Goal: Task Accomplishment & Management: Manage account settings

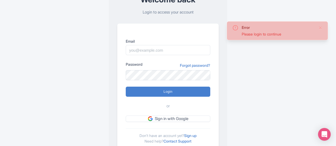
scroll to position [40, 0]
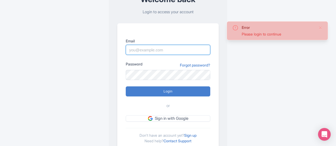
click at [156, 52] on input "Email" at bounding box center [168, 50] width 85 height 10
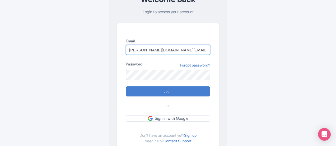
click at [183, 51] on input "halley.rogers@hornblower.com" at bounding box center [168, 50] width 85 height 10
click at [183, 51] on input "halley.rogers@c" at bounding box center [168, 50] width 85 height 10
type input "halley.rogers@cityexperiences.com"
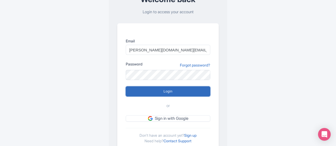
click at [176, 89] on input "Login" at bounding box center [168, 91] width 85 height 10
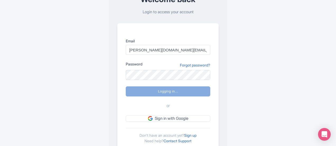
type input "Logging in..."
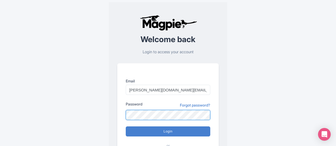
click at [126, 126] on input "Login" at bounding box center [168, 131] width 85 height 10
type input "Logging in..."
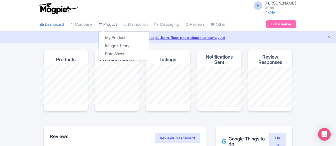
click at [99, 22] on link "Product" at bounding box center [108, 24] width 19 height 15
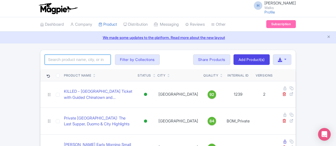
click at [61, 59] on input "search" at bounding box center [78, 59] width 66 height 10
type input "statue"
click button "Search" at bounding box center [0, 0] width 0 height 0
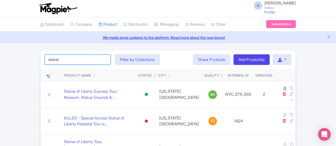
click at [68, 59] on input "statue" at bounding box center [78, 59] width 66 height 10
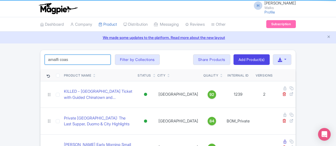
click button "Search" at bounding box center [0, 0] width 0 height 0
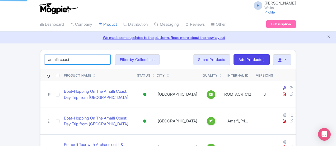
type input "amalfi coast"
click button "Search" at bounding box center [0, 0] width 0 height 0
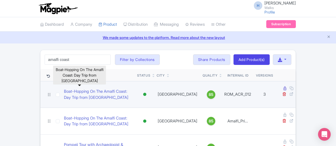
drag, startPoint x: 85, startPoint y: 89, endPoint x: 66, endPoint y: 86, distance: 19.1
click at [64, 90] on link "Boat-Hopping On The Amalfi Coast: Day Trip from [GEOGRAPHIC_DATA]" at bounding box center [98, 94] width 69 height 12
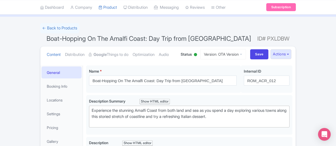
scroll to position [27, 0]
click at [246, 54] on link "Version: OTA Version" at bounding box center [224, 54] width 46 height 10
click at [238, 31] on div "← Back to Products" at bounding box center [168, 28] width 256 height 10
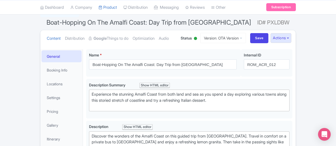
scroll to position [43, 0]
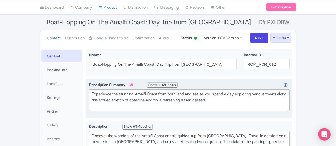
click at [250, 93] on div "Experience the stunning Amalfi Coast from both land and sea as you spend a day …" at bounding box center [189, 100] width 195 height 18
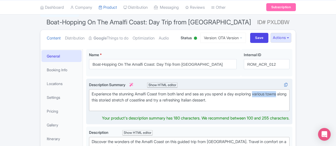
drag, startPoint x: 239, startPoint y: 94, endPoint x: 264, endPoint y: 92, distance: 25.2
click at [264, 92] on div "Experience the stunning Amalfi Coast from both land and sea as you spend a day …" at bounding box center [189, 100] width 195 height 18
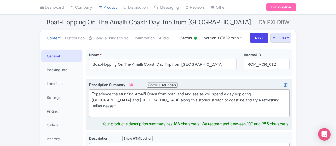
type trix-editor "<div>Experience the stunning Amalfi Coast from both land and sea as you spend a…"
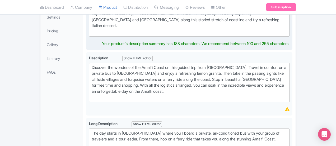
scroll to position [124, 0]
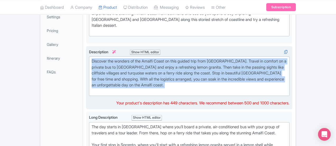
drag, startPoint x: 146, startPoint y: 78, endPoint x: 63, endPoint y: 54, distance: 86.2
click at [86, 54] on div "Discover the wonders of the Amalfi Coast on this guided trip from Rome. Travel …" at bounding box center [189, 77] width 207 height 63
type trix-editor "<div>Discover the wonders of the Amalfi Coast on this guided trip from Rome. Tr…"
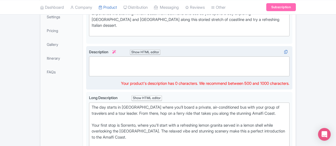
paste trix-editor "<div>Discover the wonders of the Amalfi Coast on this small-group guided trip f…"
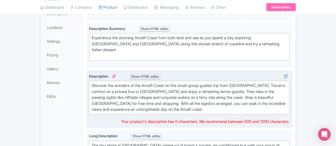
scroll to position [100, 0]
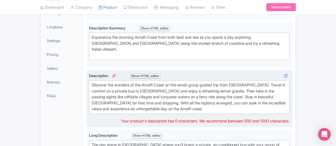
click at [225, 89] on div "Discover the wonders of the Amalfi Coast on this small-group guided trip from R…" at bounding box center [189, 97] width 195 height 30
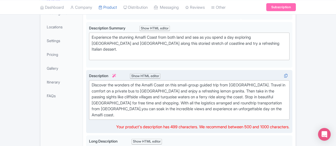
type trix-editor "<div>Discover the wonders of the Amalfi Coast on this small-group guided trip f…"
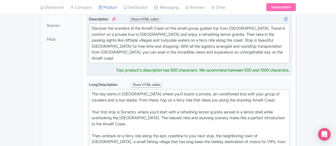
scroll to position [165, 0]
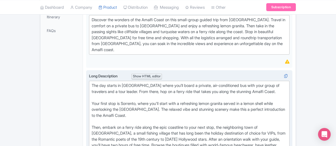
click at [158, 89] on div "The day starts in Rome where you’ll board a private, air-conditioned bus with y…" at bounding box center [189, 130] width 195 height 95
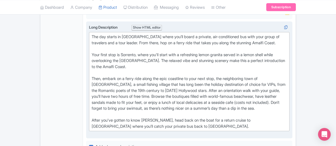
scroll to position [213, 0]
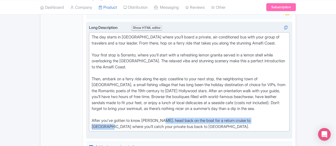
drag, startPoint x: 138, startPoint y: 89, endPoint x: 248, endPoint y: 91, distance: 110.3
click at [248, 91] on div "The day starts in Rome where you’ll board a private, air-conditioned bus with y…" at bounding box center [189, 81] width 195 height 95
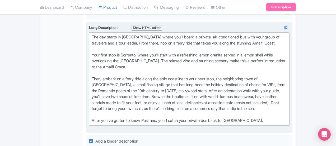
click at [193, 90] on div "The day starts in Rome where you’ll board a private, air-conditioned bus with y…" at bounding box center [189, 78] width 195 height 89
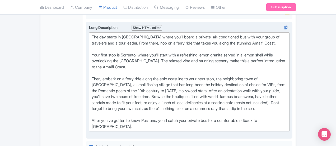
type trix-editor "<div>The day starts in Rome where you’ll board a private, air-conditioned bus w…"
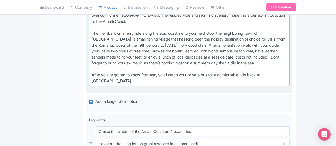
scroll to position [274, 0]
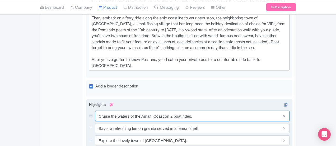
click at [149, 111] on input "Cruise the waters of the Amalfi Coast on 2 boat rides." at bounding box center [192, 116] width 195 height 10
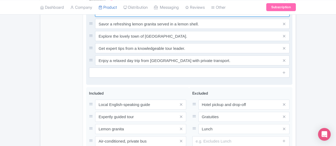
scroll to position [386, 0]
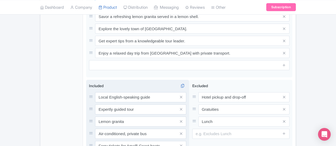
type input "Cruise the waters of the Amalfi Coast on a boat ride."
click at [95, 102] on input "Ferry tickets for Amalfi Coast boats" at bounding box center [140, 97] width 91 height 10
click at [134, 102] on input "Ferry ticket for Amalfi Coast boats" at bounding box center [140, 97] width 91 height 10
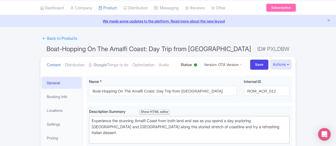
scroll to position [16, 0]
type input "Ferry ticket for Amalfi Coast boat"
click at [269, 67] on input "Save" at bounding box center [260, 65] width 19 height 10
type input "Saving..."
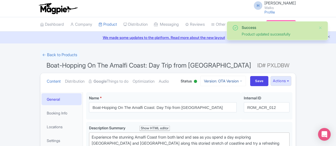
click at [246, 79] on link "Version: OTA Version" at bounding box center [224, 81] width 46 height 10
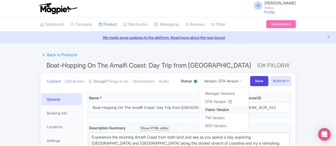
drag, startPoint x: 248, startPoint y: 109, endPoint x: 240, endPoint y: 109, distance: 7.9
click at [240, 109] on link "Viator Version" at bounding box center [224, 110] width 50 height 8
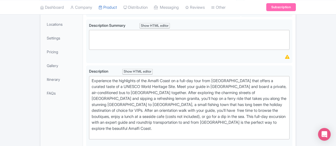
scroll to position [113, 0]
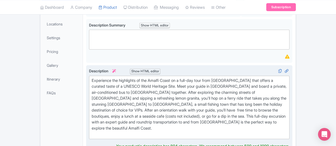
click at [152, 116] on div "Experience the highlights of the Amalfi Coast on a full-day tour from [GEOGRAPH…" at bounding box center [189, 108] width 195 height 60
type trix-editor "<div>Experience the highlights of the Amalfi Coast on a full-day tour from [GEO…"
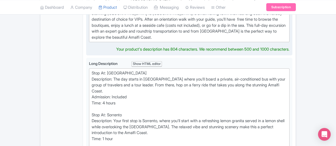
scroll to position [206, 0]
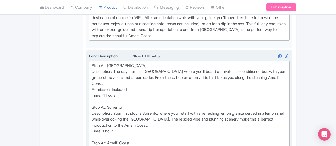
type trix-editor "<div>Stop At: Rome<br>Description: The day starts in Rome where you’ll board a …"
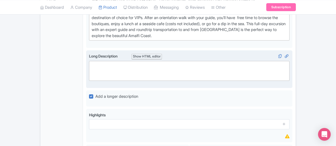
paste trix-editor "<div><br>Rome &nbsp;<br><br></div><div>The day starts in Rome where you’ll boar…"
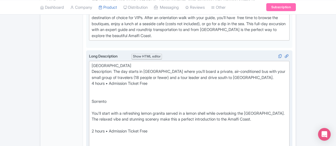
click at [92, 80] on div "4 hours • Admission Ticket Free" at bounding box center [189, 83] width 195 height 6
click at [104, 80] on div "Duration: 4 hours • Admission Ticket Free" at bounding box center [189, 83] width 195 height 6
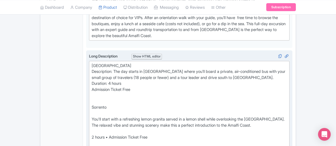
click at [92, 80] on div "Duration: 4 hours Admission Ticket Free" at bounding box center [189, 86] width 195 height 12
drag, startPoint x: 110, startPoint y: 70, endPoint x: 65, endPoint y: 71, distance: 45.2
click at [92, 98] on div "Sorrento" at bounding box center [189, 107] width 195 height 18
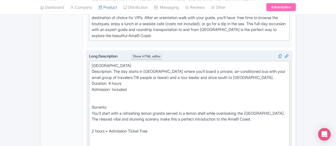
click at [92, 122] on div "2 hours • Admission Ticket Free" at bounding box center [189, 131] width 195 height 18
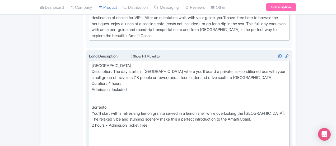
click at [92, 63] on div "Rome Description: The day starts in Rome where you’ll board a private, air-cond…" at bounding box center [189, 72] width 195 height 18
click at [92, 98] on div "Sorrento" at bounding box center [189, 104] width 195 height 12
click at [92, 110] on div "You'll start with a refreshing lemon granita served in a lemon shell while over…" at bounding box center [189, 116] width 195 height 12
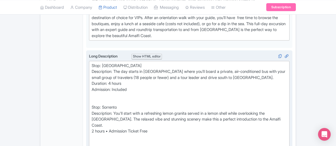
click at [92, 128] on div "2 hours • Admission Ticket Free" at bounding box center [189, 134] width 195 height 12
click at [104, 128] on div "Duration: 2 hours • Admission Ticket Free" at bounding box center [189, 134] width 195 height 12
click at [92, 128] on div "Duration: 2 hours Admission Ticket Free" at bounding box center [189, 137] width 195 height 18
drag, startPoint x: 114, startPoint y: 111, endPoint x: 92, endPoint y: 112, distance: 22.0
click at [92, 128] on div "Duration: 2 hours Admission: Ticket Free" at bounding box center [189, 137] width 195 height 18
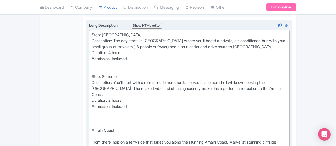
scroll to position [241, 0]
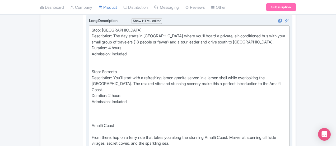
click at [92, 116] on div "Amalfi Coast" at bounding box center [189, 125] width 195 height 18
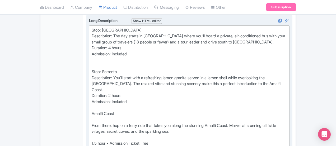
click at [92, 63] on div "Stop: Sorrento" at bounding box center [189, 69] width 195 height 12
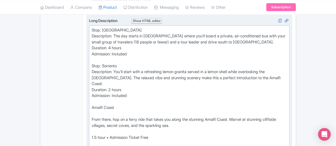
click at [92, 104] on div "Amalfi Coast" at bounding box center [189, 110] width 195 height 12
click at [89, 87] on trix-editor "Stop: Rome Description: The day starts in Rome where you’ll board a private, ai…" at bounding box center [189, 140] width 201 height 230
click at [92, 116] on div "From there, hop on a ferry ride that takes you along the stunning Amalfi Coast.…" at bounding box center [189, 122] width 195 height 12
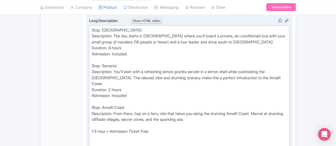
click at [92, 122] on div "1.5 hour • Admission Ticket Free" at bounding box center [189, 131] width 195 height 18
click at [105, 122] on div "Duration: 1.5 hour • Admission Ticket Free" at bounding box center [189, 131] width 195 height 18
click at [92, 122] on div "Duration: 1.5 hour Admission Ticket Free" at bounding box center [189, 134] width 195 height 24
click at [92, 122] on div "Duration: 1.5 hour Admission: Ticket Free" at bounding box center [189, 134] width 195 height 24
drag, startPoint x: 117, startPoint y: 106, endPoint x: 89, endPoint y: 106, distance: 27.2
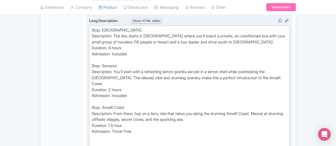
click at [92, 122] on div "Duration: 1.5 hour Admission: Ticket Free" at bounding box center [189, 131] width 195 height 18
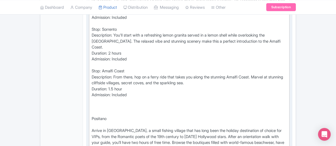
click at [89, 92] on trix-editor "Stop: Rome Description: The day starts in Rome where you’ll board a private, ai…" at bounding box center [189, 101] width 201 height 224
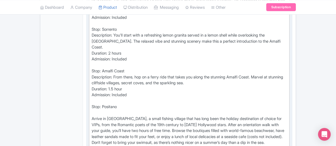
click at [89, 92] on trix-editor "Stop: Rome Description: The day starts in Rome where you’ll board a private, ai…" at bounding box center [189, 95] width 201 height 212
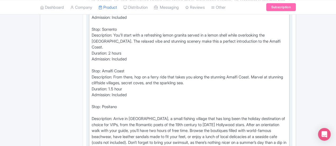
click at [89, 92] on trix-editor "Stop: Rome Description: The day starts in Rome where you’ll board a private, ai…" at bounding box center [189, 98] width 201 height 218
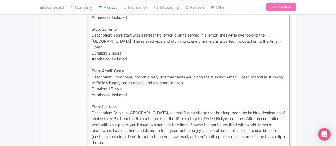
scroll to position [325, 0]
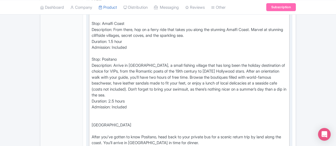
click at [89, 85] on trix-editor "Stop: Rome Description: The day starts in Rome where you’ll board a private, ai…" at bounding box center [189, 48] width 201 height 212
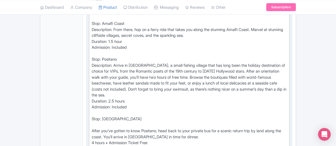
click at [89, 93] on trix-editor "Stop: Rome Description: The day starts in Rome where you’ll board a private, ai…" at bounding box center [189, 45] width 201 height 206
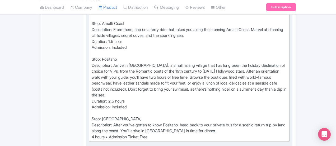
click at [92, 134] on div "4 hours • Admission Ticket Free" at bounding box center [189, 137] width 195 height 6
click at [104, 134] on div "Duration: 4 hours • Admission Ticket Free" at bounding box center [189, 137] width 195 height 6
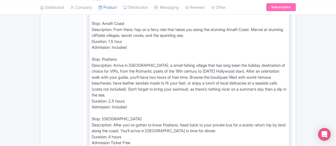
click at [92, 134] on div "Duration: 4 hours Admission Ticket Free" at bounding box center [189, 140] width 195 height 12
drag, startPoint x: 118, startPoint y: 106, endPoint x: 107, endPoint y: 105, distance: 10.9
click at [107, 134] on div "Duration: 4 hours Admission: Ticket Free" at bounding box center [189, 140] width 195 height 12
click at [109, 134] on div "Duration: 4 hours Admission: Ticket Free" at bounding box center [189, 140] width 195 height 12
type trix-editor "<div>Stop: Rome &nbsp;<br>Description: The day starts in Rome where you’ll boar…"
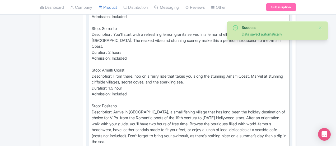
scroll to position [341, 0]
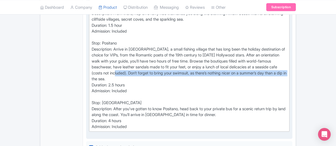
drag, startPoint x: 132, startPoint y: 42, endPoint x: 318, endPoint y: 40, distance: 186.0
click at [287, 40] on div "Duration: 1.5 hour Admission: Included Stop: Positano Description: Arrive in Po…" at bounding box center [189, 52] width 195 height 60
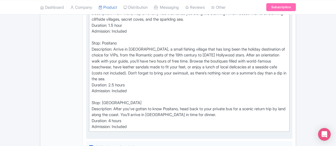
click at [145, 100] on div "Stop: Rome Description: After you've gotten to know Positano, head back to your…" at bounding box center [189, 109] width 195 height 18
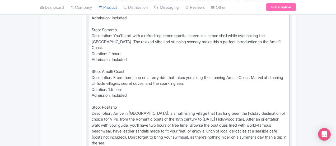
scroll to position [277, 0]
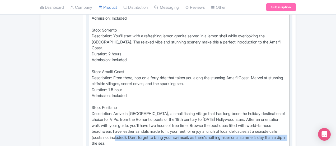
drag, startPoint x: 132, startPoint y: 106, endPoint x: 317, endPoint y: 105, distance: 185.2
click at [287, 105] on div "Duration: 1.5 hour Admission: Included Stop: Positano Description: Arrive in Po…" at bounding box center [189, 117] width 195 height 60
copy div "Don’t forget to bring your swimsuit, as there’s nothing nicer on a summer’s day…"
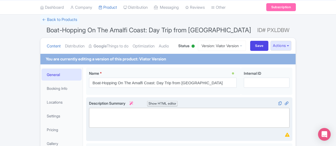
scroll to position [27, 0]
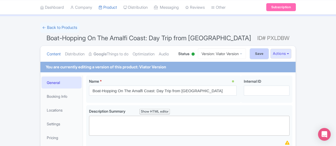
click at [269, 53] on input "Save" at bounding box center [260, 54] width 19 height 10
type input "Saving..."
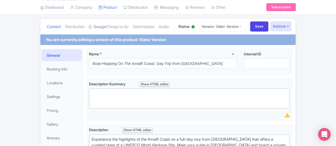
scroll to position [48, 0]
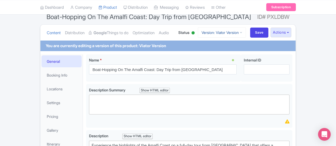
click at [246, 32] on link "Version: Viator Version" at bounding box center [222, 32] width 48 height 10
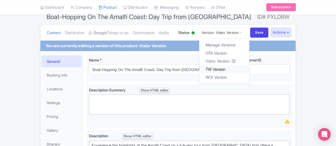
click at [241, 67] on link "TW Version" at bounding box center [224, 69] width 50 height 8
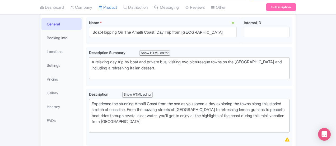
scroll to position [87, 0]
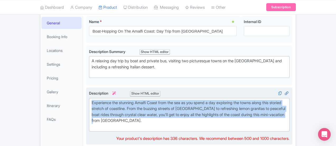
drag, startPoint x: 186, startPoint y: 112, endPoint x: 62, endPoint y: 95, distance: 124.5
click at [86, 95] on div "Experience the stunning Amalfi Coast from the sea as you spend a day exploring …" at bounding box center [189, 115] width 207 height 57
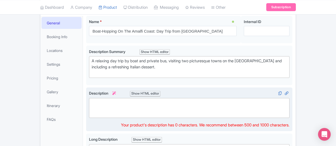
paste trix-editor "Experience the stunning Amalfi Coast from the sea as you spend a day exploring …"
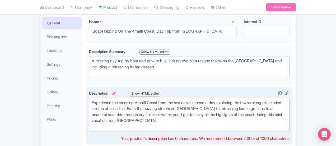
click at [92, 117] on div "Experience the stunning Amalfi Coast from the sea as you spend a day exploring …" at bounding box center [189, 115] width 195 height 30
type trix-editor "<div>Experience the stunning Amalfi Coast from the sea as you spend a day explo…"
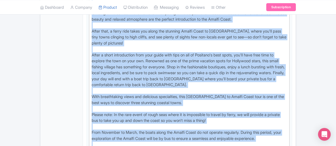
scroll to position [322, 0]
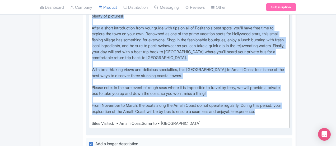
drag, startPoint x: 69, startPoint y: 79, endPoint x: 204, endPoint y: 86, distance: 136.2
click at [204, 86] on div "Enjoy an incredible day of town-hopping and boat rides on the sparkling turquoi…" at bounding box center [189, 22] width 195 height 208
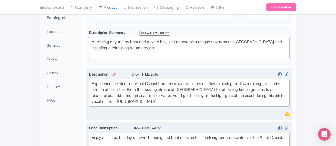
scroll to position [106, 0]
paste trix-editor "Step off the well-trodden tourist path on the Amalfi Coast and see it from a wh…"
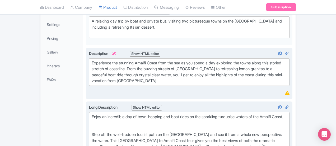
click at [92, 125] on div "Enjoy an incredible day of town-hopping and boat rides on the sparkling turquoi…" at bounding box center [189, 138] width 195 height 48
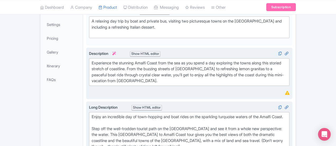
scroll to position [156, 0]
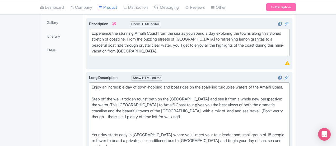
click at [92, 126] on div "Your day starts early in Rome where you'll meet your tour leader and small grou…" at bounding box center [189, 141] width 195 height 30
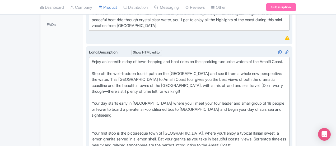
scroll to position [182, 0]
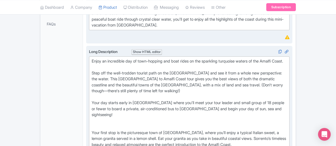
click at [92, 124] on div "Your first stop is the picturesque town of Sorrento, where you’ll enjoy a typic…" at bounding box center [189, 139] width 195 height 30
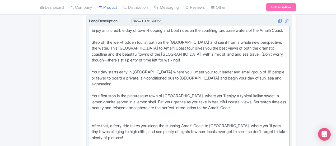
scroll to position [213, 0]
click at [92, 117] on div "After that, a ferry ride takes you along the stunning Amalfi Coast to Positano,…" at bounding box center [189, 132] width 195 height 30
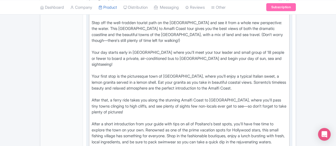
scroll to position [232, 0]
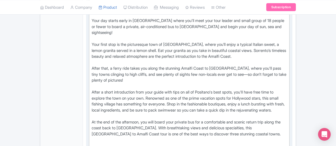
scroll to position [264, 0]
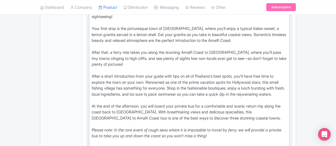
scroll to position [280, 0]
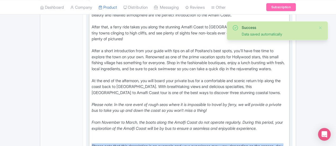
scroll to position [306, 0]
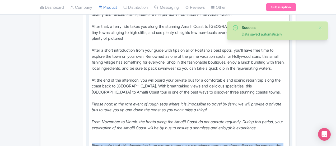
drag, startPoint x: 217, startPoint y: 125, endPoint x: 66, endPoint y: 119, distance: 150.6
click at [89, 119] on trix-editor "Enjoy an incredible day of town-hopping and boat rides on the sparkling turquoi…" at bounding box center [189, 57] width 201 height 248
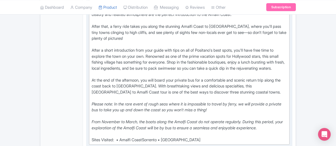
click at [121, 137] on div "Sites Visited: • Amalfi CoastSorrento • Positano" at bounding box center [189, 140] width 195 height 6
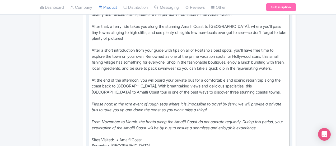
click at [92, 137] on div "Sites Visited: • Amalfi Coast Sorrento • Positano" at bounding box center [189, 143] width 195 height 12
click at [92, 137] on div "Sites Visited: • Amalfi Coast Sorrento • Positano" at bounding box center [189, 146] width 195 height 18
click at [89, 124] on trix-editor "Enjoy an incredible day of town-hopping and boat rides on the sparkling turquoi…" at bounding box center [189, 45] width 201 height 224
click at [119, 137] on div "Sites Visited: • Amalfi Coast, Sorrento • Positano" at bounding box center [189, 143] width 195 height 12
type trix-editor "<div>Enjoy an incredible day of town-hopping and boat rides on the sparkling tu…"
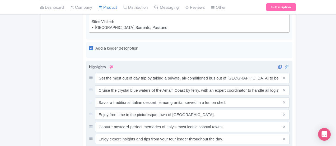
scroll to position [424, 0]
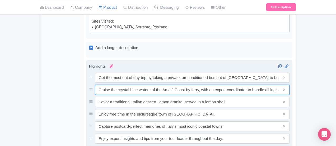
drag, startPoint x: 267, startPoint y: 63, endPoint x: 68, endPoint y: 67, distance: 198.7
click at [89, 85] on div "Cruise the crystal blue waters of the Amalfi Coast by ferry, with an expert coo…" at bounding box center [189, 90] width 201 height 10
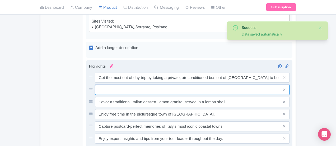
paste input "Cruise the crystal blue waters of the Amalfi Coast by ferry, with a small group…"
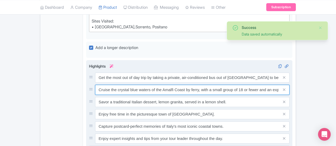
scroll to position [0, 4]
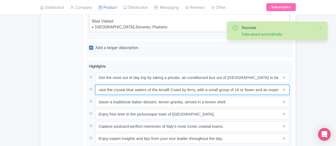
type input "Cruise the crystal blue waters of the Amalfi Coast by ferry, with a small group…"
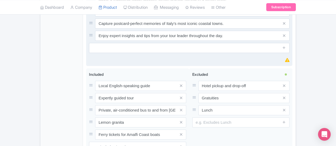
scroll to position [527, 0]
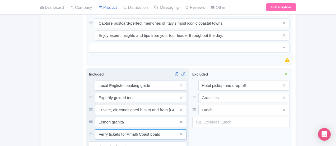
click at [96, 90] on input "Ferry tickets for Amalfi Coast boats" at bounding box center [140, 85] width 91 height 10
click at [151, 90] on input "Ferry ticket for Amalfi Coast boats" at bounding box center [140, 85] width 91 height 10
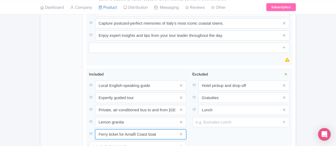
type input "Ferry ticket for Amalfi Coast boat"
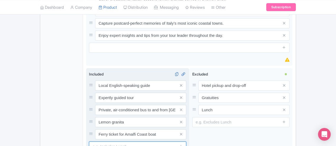
click at [89, 141] on input "text" at bounding box center [137, 146] width 97 height 10
type input "Small group (max 18)"
click at [183, 144] on icon at bounding box center [181, 146] width 4 height 4
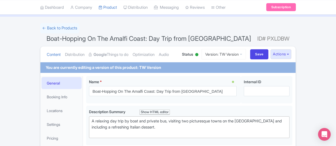
scroll to position [25, 0]
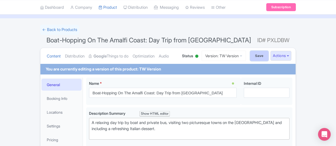
click at [269, 54] on input "Save" at bounding box center [260, 56] width 19 height 10
type input "Saving..."
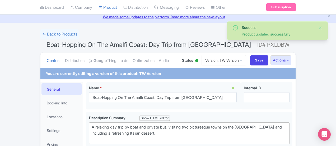
scroll to position [20, 0]
click at [246, 60] on link "Version: TW Version" at bounding box center [224, 60] width 44 height 10
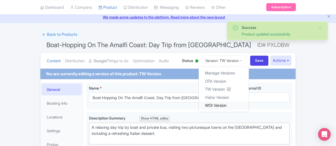
click at [245, 105] on link "WOI Version" at bounding box center [224, 105] width 50 height 8
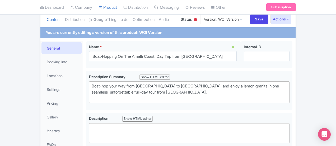
scroll to position [68, 0]
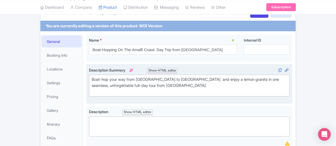
click at [154, 78] on div "Boat-hop your way from [GEOGRAPHIC_DATA] to [GEOGRAPHIC_DATA] and enjoy a lemon…" at bounding box center [189, 85] width 195 height 18
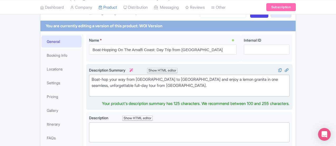
click at [113, 80] on div "Boat-hop your way from [GEOGRAPHIC_DATA] to [GEOGRAPHIC_DATA] and enjoy a lemon…" at bounding box center [189, 85] width 195 height 18
drag, startPoint x: 191, startPoint y: 80, endPoint x: 154, endPoint y: 79, distance: 36.5
click at [154, 79] on div "Boat-hop your way from [GEOGRAPHIC_DATA] to Positano Positano to [GEOGRAPHIC_DA…" at bounding box center [189, 85] width 195 height 18
type trix-editor "<div>Boat-hop your way from [GEOGRAPHIC_DATA] to [GEOGRAPHIC_DATA] and enjoy a …"
click at [154, 79] on div "Boat-hop your way from [GEOGRAPHIC_DATA] to [GEOGRAPHIC_DATA] and enjoy a lemon…" at bounding box center [189, 85] width 195 height 18
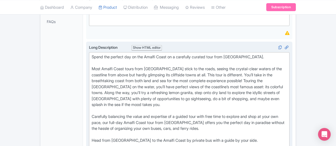
scroll to position [123, 0]
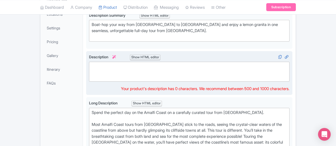
click at [95, 67] on trix-editor at bounding box center [189, 72] width 201 height 20
paste trix-editor "<div>Get the most out of your full-day tour by taking a private coach bus from …"
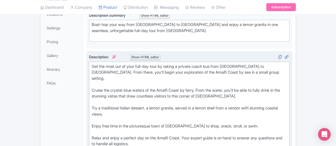
type trix-editor "<div>Get the most out of your full-day tour by taking a private coach bus from …"
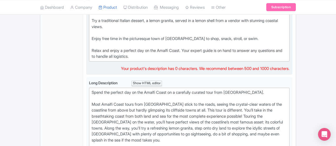
scroll to position [216, 0]
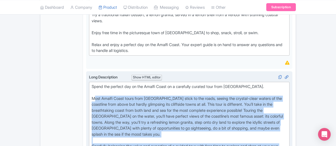
drag, startPoint x: 315, startPoint y: 118, endPoint x: 69, endPoint y: 78, distance: 249.5
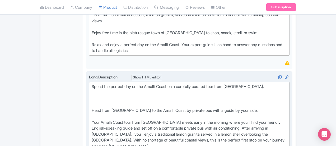
paste trix-editor "Most Amalfi Coast tours from Rome stick to the roads, seeing the crystal-clear …"
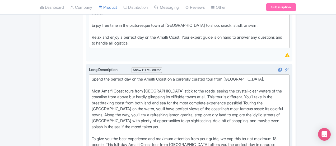
scroll to position [224, 0]
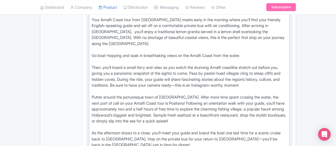
scroll to position [378, 0]
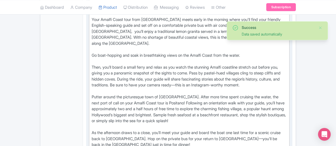
click at [92, 94] on div "Head from Rome to the Amalfi Coast by private bus with a guide by your side. Yo…" at bounding box center [189, 97] width 195 height 185
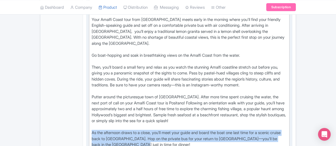
drag, startPoint x: 240, startPoint y: 88, endPoint x: 67, endPoint y: 80, distance: 173.5
click at [92, 80] on div "Head from Rome to the Amalfi Coast by private bus with a guide by your side. Yo…" at bounding box center [189, 100] width 195 height 190
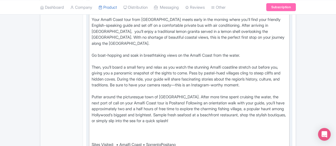
paste trix-editor "As the afternoon draws to a close, you’ll meet your guide and small group to bo…"
type trix-editor "<div>Spend the perfect day on the Amalfi Coast on a carefully curated tour from…"
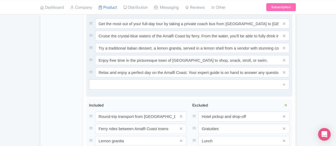
scroll to position [591, 0]
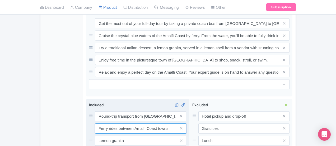
click at [95, 111] on input "Ferry rides between Amalfi Coast towns" at bounding box center [140, 116] width 91 height 10
drag, startPoint x: 144, startPoint y: 78, endPoint x: 107, endPoint y: 78, distance: 36.8
click at [107, 111] on input "Ferry ride between Amalfi Coast towns" at bounding box center [140, 116] width 91 height 10
type input "Ferry ride between Sorrento and Positano"
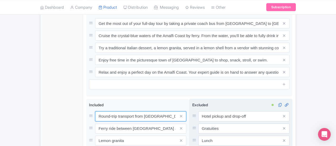
scroll to position [0, 41]
drag, startPoint x: 144, startPoint y: 67, endPoint x: 207, endPoint y: 78, distance: 64.4
click at [207, 99] on div "Round-trip transport from Rome to Amalfi Coast by private, air-conditioned coac…" at bounding box center [189, 145] width 207 height 93
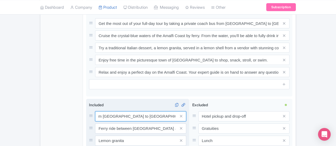
click at [131, 111] on input "Round-trip transport from Rome to Amalfi Coast by private, air-conditioned coac…" at bounding box center [140, 116] width 91 height 10
drag, startPoint x: 145, startPoint y: 65, endPoint x: 85, endPoint y: 62, distance: 60.6
drag, startPoint x: 85, startPoint y: 62, endPoint x: 82, endPoint y: 68, distance: 6.5
click at [95, 111] on input "Round-trip transport from Rome to Amalfi Coast by private, air-conditioned coac…" at bounding box center [140, 116] width 91 height 10
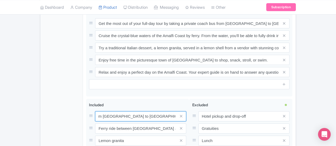
scroll to position [0, 0]
drag, startPoint x: 85, startPoint y: 66, endPoint x: 55, endPoint y: 66, distance: 30.4
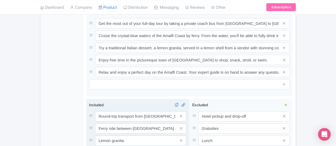
type input "Small group (max 18)"
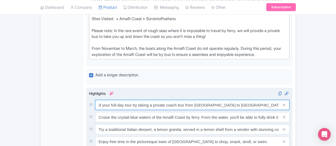
scroll to position [0, 37]
drag, startPoint x: 223, startPoint y: 54, endPoint x: 314, endPoint y: 55, distance: 91.3
click at [290, 100] on input "Get the most out of your full-day tour by taking a private coach bus from Rome …" at bounding box center [192, 105] width 195 height 10
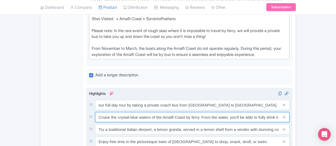
click at [195, 100] on input "Cruise the crystal-blue waters of the Amalfi Coast by ferry. From the water, yo…" at bounding box center [192, 105] width 195 height 10
drag, startPoint x: 214, startPoint y: 67, endPoint x: 316, endPoint y: 85, distance: 104.2
click at [290, 100] on div "Get the most out of your full-day tour by taking a private coach bus from Rome …" at bounding box center [189, 129] width 201 height 59
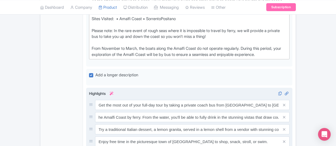
click at [195, 104] on input "Relax and enjoy a perfect day on the Amalfi Coast. Your expert guide is on hand…" at bounding box center [192, 105] width 195 height 10
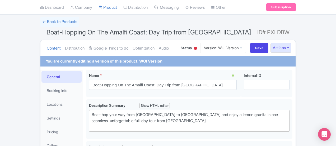
scroll to position [0, 0]
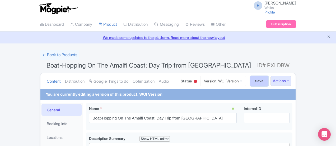
click at [269, 80] on input "Save" at bounding box center [260, 81] width 19 height 10
type input "Saving..."
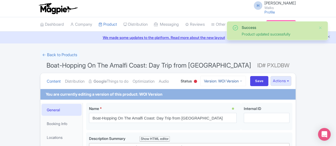
click at [246, 79] on link "Version: WOI Version" at bounding box center [224, 81] width 46 height 10
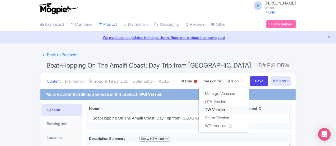
click at [246, 110] on link "TW Version" at bounding box center [224, 110] width 50 height 8
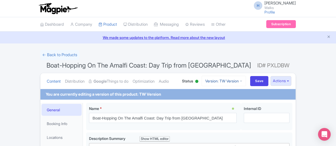
click at [244, 79] on link "Version: TW Version" at bounding box center [224, 81] width 44 height 10
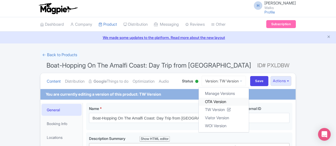
click at [245, 102] on link "OTA Version" at bounding box center [224, 101] width 50 height 8
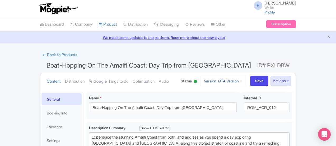
click at [246, 81] on link "Version: OTA Version" at bounding box center [224, 81] width 46 height 10
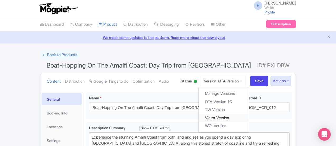
click at [247, 117] on link "Viator Version" at bounding box center [224, 117] width 50 height 8
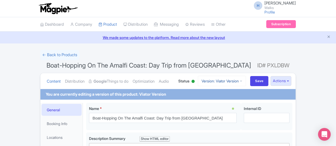
click at [246, 77] on link "Version: Viator Version" at bounding box center [222, 81] width 48 height 10
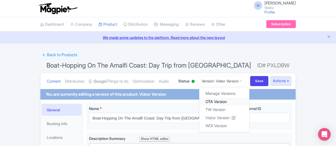
click at [241, 99] on link "OTA Version" at bounding box center [224, 101] width 50 height 8
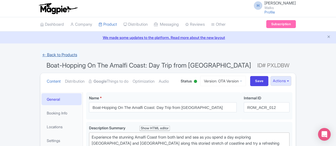
click at [40, 55] on link "← Back to Products" at bounding box center [59, 55] width 39 height 10
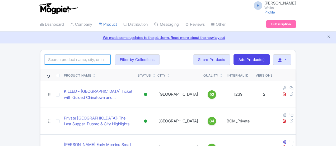
click at [52, 58] on input "search" at bounding box center [78, 59] width 66 height 10
type input "amalfi"
click button "Search" at bounding box center [0, 0] width 0 height 0
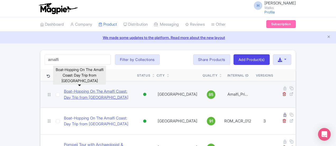
click at [74, 89] on link "Boat-Hopping On The Amalfi Coast: Day Trip from [GEOGRAPHIC_DATA]" at bounding box center [98, 94] width 69 height 12
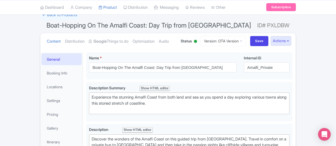
scroll to position [60, 0]
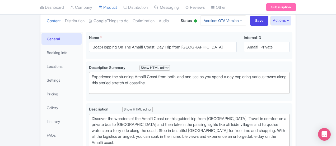
click at [246, 18] on link "Version: OTA Version" at bounding box center [224, 20] width 46 height 10
click at [175, 25] on ul "Content Distribution Google Things to do Optimization Audio" at bounding box center [110, 21] width 131 height 16
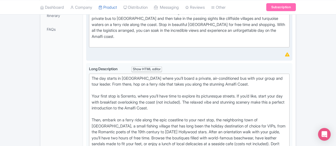
scroll to position [168, 0]
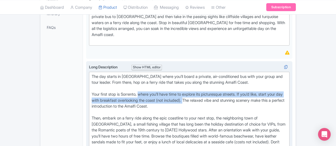
drag, startPoint x: 113, startPoint y: 87, endPoint x: 117, endPoint y: 81, distance: 6.8
click at [117, 81] on div "The day starts in Rome where you’ll board a private, air-conditioned bus with y…" at bounding box center [189, 121] width 195 height 95
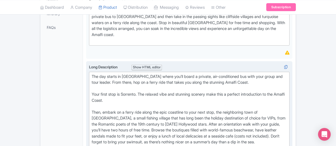
paste trix-editor "efreshing lemon granita served in a lemon shell while overlooking the Sorrento …"
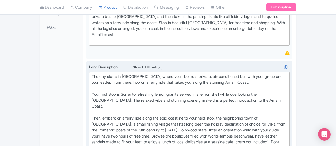
click at [117, 82] on div "The day starts in Rome where you’ll board a private, air-conditioned bus with y…" at bounding box center [189, 121] width 195 height 95
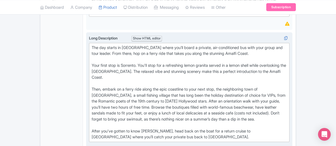
scroll to position [197, 0]
click at [182, 106] on div "The day starts in Rome where you’ll board a private, air-conditioned bus with y…" at bounding box center [189, 91] width 195 height 95
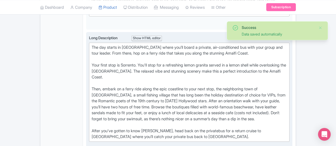
type trix-editor "<div>The day starts in Rome where you’ll board a private, air-conditioned bus w…"
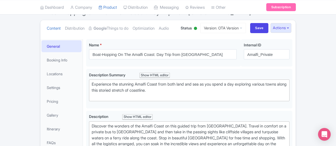
scroll to position [52, 0]
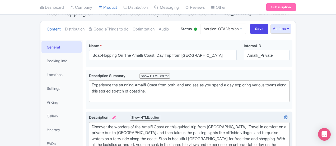
click at [265, 125] on div "Discover the wonders of the Amalfi Coast on this guided trip from Rome. Travel …" at bounding box center [189, 142] width 195 height 36
type trix-editor "<div>Discover the wonders of the Amalfi Coast on this guided trip from Rome. Tr…"
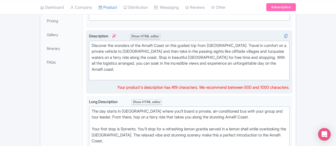
scroll to position [134, 0]
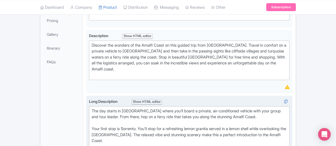
scroll to position [179, 0]
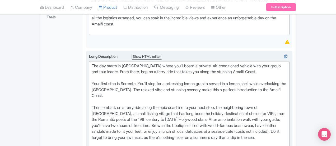
click at [190, 124] on div "The day starts in Rome where you’ll board a private, air-conditioned vehicle wi…" at bounding box center [189, 110] width 195 height 95
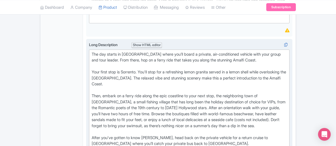
scroll to position [191, 0]
drag, startPoint x: 200, startPoint y: 111, endPoint x: 255, endPoint y: 111, distance: 54.8
click at [255, 111] on div "The day starts in Rome where you’ll board a private, air-conditioned vehicle wi…" at bounding box center [189, 98] width 195 height 95
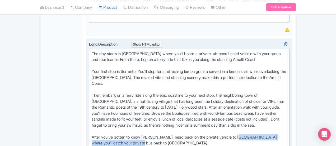
drag, startPoint x: 218, startPoint y: 112, endPoint x: 310, endPoint y: 110, distance: 92.1
click at [287, 110] on div "The day starts in Rome where you’ll board a private, air-conditioned vehicle wi…" at bounding box center [189, 98] width 195 height 95
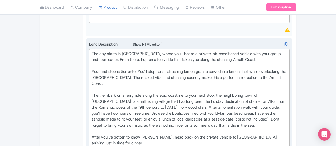
type trix-editor "<div>The day starts in Rome where you’ll board a private, air-conditioned vehic…"
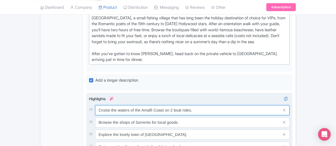
drag, startPoint x: 171, startPoint y: 78, endPoint x: 146, endPoint y: 81, distance: 25.1
click at [146, 105] on input "Cruise the waters of the Amalfi Coast on 2 boat rides." at bounding box center [192, 110] width 195 height 10
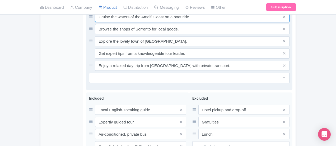
scroll to position [368, 0]
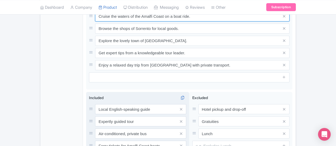
type input "Cruise the waters of the Amalfi Coast on a boat ride."
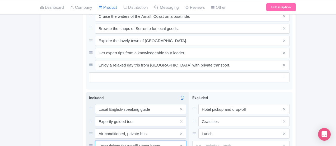
click at [96, 114] on input "Ferry tickets for Amalfi Coast boats" at bounding box center [140, 109] width 91 height 10
click at [133, 113] on input "Ferry ticket for Amalfi Coast boats" at bounding box center [140, 109] width 91 height 10
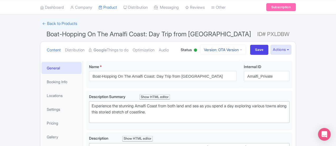
scroll to position [27, 0]
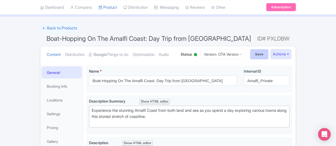
type input "Ferry ticket for Amalfi Coast boat"
click at [269, 51] on input "Save" at bounding box center [260, 54] width 19 height 10
type input "Saving..."
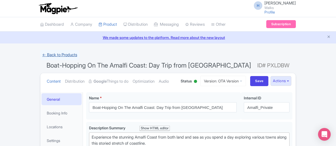
click at [40, 53] on link "← Back to Products" at bounding box center [59, 55] width 39 height 10
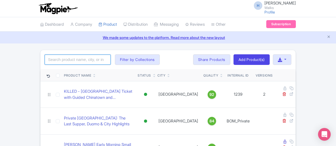
click at [49, 60] on input "search" at bounding box center [78, 59] width 66 height 10
type input "amalfi"
click button "Search" at bounding box center [0, 0] width 0 height 0
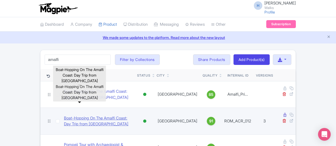
click at [88, 115] on link "Boat-Hopping On The Amalfi Coast: Day Trip from [GEOGRAPHIC_DATA]" at bounding box center [98, 121] width 69 height 12
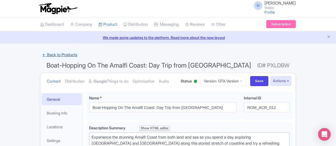
click at [40, 54] on link "← Back to Products" at bounding box center [59, 55] width 39 height 10
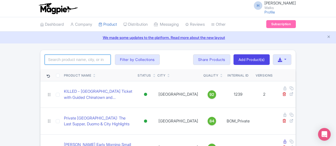
click at [45, 58] on input "search" at bounding box center [78, 59] width 66 height 10
type input "ultimate barcelona"
click button "Search" at bounding box center [0, 0] width 0 height 0
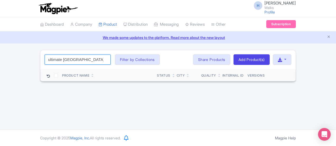
click at [64, 58] on input "ultimate barcelona" at bounding box center [78, 59] width 66 height 10
click button "Search" at bounding box center [0, 0] width 0 height 0
drag, startPoint x: 54, startPoint y: 59, endPoint x: 0, endPoint y: 52, distance: 54.6
click at [37, 52] on div "ultimate barcelona Search Filter by Collections Amsterdam Athens Barcelona Bolo…" at bounding box center [168, 66] width 262 height 32
type input "barcelona"
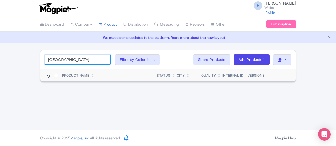
click button "Search" at bounding box center [0, 0] width 0 height 0
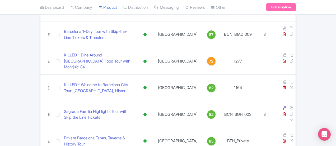
scroll to position [113, 0]
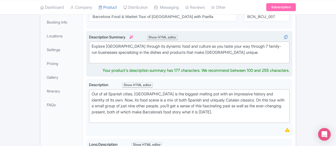
scroll to position [97, 0]
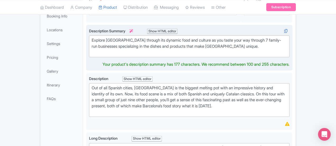
click at [116, 57] on div "Description Summary i Show HTML editor Bold Italic Strikethrough Link Heading Q…" at bounding box center [189, 47] width 201 height 39
type trix-editor "<div>Explore [GEOGRAPHIC_DATA] through its dynamic food and culture as you tast…"
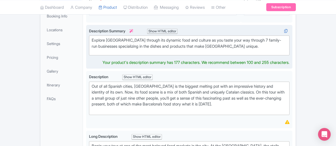
scroll to position [124, 0]
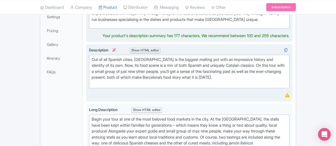
click at [89, 76] on div "Description i Show HTML editor Bold Italic Strikethrough Link Heading Quote Cod…" at bounding box center [189, 72] width 201 height 51
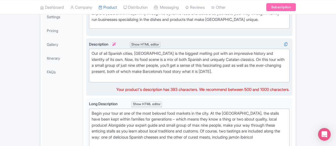
type trix-editor "<div>Out of all Spanish cities, [GEOGRAPHIC_DATA] is the biggest melting pot wi…"
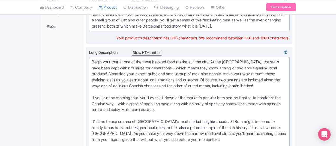
scroll to position [169, 0]
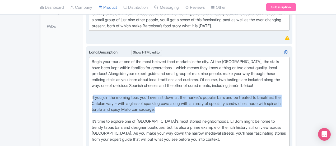
drag, startPoint x: 283, startPoint y: 91, endPoint x: 69, endPoint y: 81, distance: 214.2
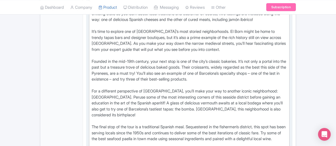
scroll to position [236, 0]
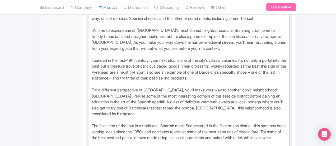
click at [92, 93] on div "Begin your tour at one of the most beloved food markets in the city. At the San…" at bounding box center [189, 75] width 195 height 167
click at [92, 94] on div "Begin your tour at one of the most beloved food markets in the city. At the San…" at bounding box center [189, 75] width 195 height 167
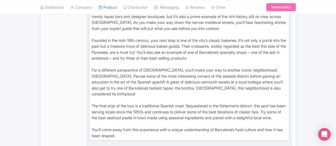
click at [162, 78] on div "Begin your tour at one of the most beloved food markets in the city. At the San…" at bounding box center [189, 55] width 195 height 167
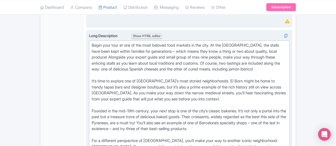
click at [223, 58] on div "Begin your tour at one of the most beloved food markets in the city. At the San…" at bounding box center [189, 125] width 195 height 167
click at [193, 42] on div "Begin your tour at one of the most beloved food markets in the city. At the San…" at bounding box center [189, 125] width 195 height 167
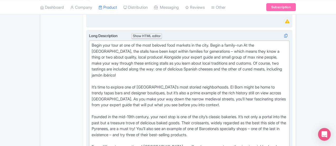
click at [92, 57] on div "Begin your tour at one of the most beloved food markets in the city. Begin a fa…" at bounding box center [189, 128] width 195 height 173
click at [148, 56] on div "Begin your tour at one of the most beloved food markets in the city. Begin a fa…" at bounding box center [189, 128] width 195 height 173
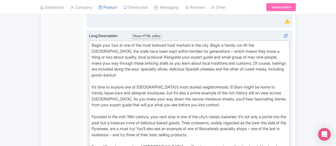
click at [215, 57] on div "Begin your tour at one of the most beloved food markets in the city. Begin a fa…" at bounding box center [189, 128] width 195 height 173
drag, startPoint x: 248, startPoint y: 54, endPoint x: 226, endPoint y: 54, distance: 21.7
click at [226, 54] on div "Begin your tour at one of the most beloved food markets in the city. Begin a fa…" at bounding box center [189, 128] width 195 height 173
type trix-editor "<div>Begin your tour at one of the most beloved food markets in the city. Begin…"
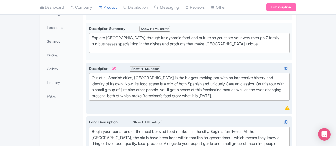
scroll to position [0, 0]
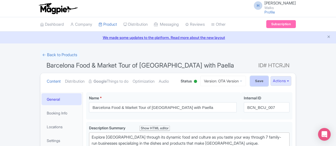
click at [269, 78] on input "Save" at bounding box center [260, 81] width 19 height 10
type input "Saving..."
click at [246, 80] on link "Version: OTA Version" at bounding box center [224, 81] width 46 height 10
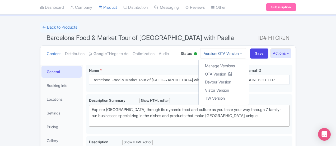
scroll to position [30, 0]
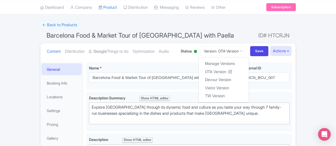
click at [238, 31] on h1 "Barcelona Food & Market Tour of El Born with Paella ID# HTCRJN" at bounding box center [168, 36] width 256 height 13
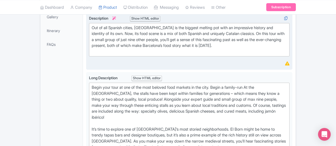
scroll to position [152, 0]
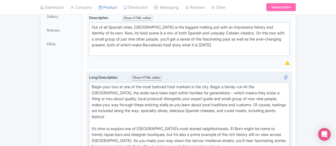
type trix-editor "<div>Begin your tour at one of the most beloved food markets in the city. Begin…"
copy div "Begin your tour at one of the most beloved food markets in the city. Begin a fa…"
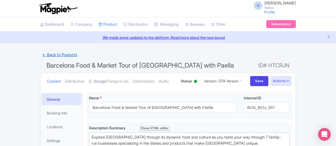
click at [40, 55] on link "← Back to Products" at bounding box center [59, 55] width 39 height 10
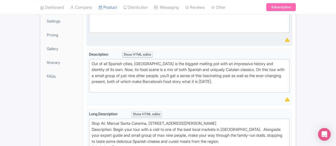
scroll to position [130, 0]
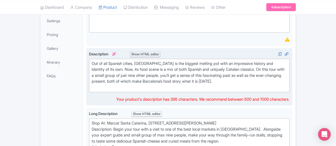
click at [104, 79] on div "Out of all Spanish cities, [GEOGRAPHIC_DATA] is the biggest melting pot with an…" at bounding box center [189, 76] width 195 height 30
type trix-editor "<div>&nbsp;Out of all Spanish cities, [GEOGRAPHIC_DATA] is the biggest melting …"
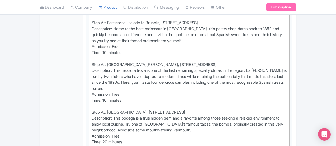
scroll to position [266, 0]
click at [287, 62] on div "Stop At: Mercat [GEOGRAPHIC_DATA], [STREET_ADDRESS][PERSON_NAME] Description: B…" at bounding box center [189, 82] width 195 height 208
drag, startPoint x: 83, startPoint y: 68, endPoint x: 111, endPoint y: 70, distance: 27.6
click at [111, 70] on div "Stop At: Mercat [GEOGRAPHIC_DATA], [STREET_ADDRESS][PERSON_NAME] Description: B…" at bounding box center [189, 82] width 195 height 208
type trix-editor "<div>Stop At: Mercat [GEOGRAPHIC_DATA], [STREET_ADDRESS][PERSON_NAME];<br>&nbsp…"
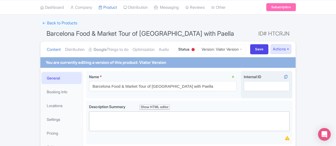
scroll to position [31, 0]
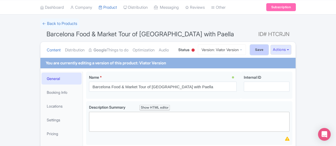
click at [269, 53] on input "Save" at bounding box center [260, 50] width 19 height 10
type input "Saving..."
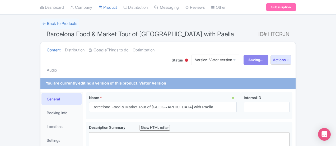
scroll to position [75, 0]
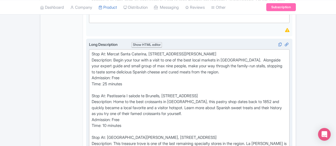
scroll to position [199, 0]
drag, startPoint x: 102, startPoint y: 77, endPoint x: 83, endPoint y: 76, distance: 18.6
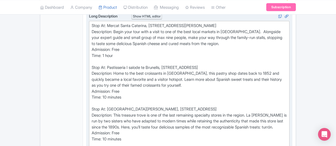
scroll to position [228, 0]
click at [92, 84] on div "Stop At: Mercat Santa Caterina, Avinguda de Francesc Cambo 16, 08003 Barcelona …" at bounding box center [189, 123] width 195 height 202
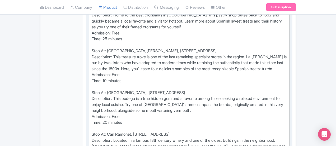
scroll to position [286, 0]
click at [92, 64] on div "Stop At: Mercat Santa Caterina, Avinguda de Francesc Cambo 16, 08003 Barcelona …" at bounding box center [189, 65] width 195 height 202
click at [92, 100] on div "Stop At: Mercat Santa Caterina, Avinguda de Francesc Cambo 16, 08003 Barcelona …" at bounding box center [189, 65] width 195 height 202
click at [92, 103] on div "Stop At: Mercat Santa Caterina, Avinguda de Francesc Cambo 16, 08003 Barcelona …" at bounding box center [189, 65] width 195 height 202
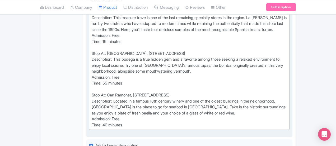
scroll to position [325, 0]
click at [92, 105] on div "Stop At: Mercat Santa Caterina, Avinguda de Francesc Cambo 16, 08003 Barcelona …" at bounding box center [189, 26] width 195 height 202
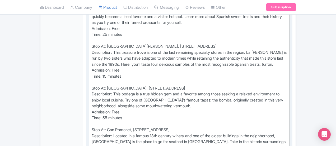
scroll to position [291, 0]
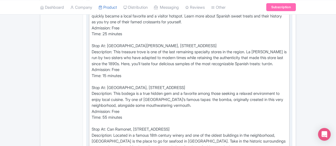
click at [92, 99] on div "Stop At: Mercat Santa Caterina, Avinguda de Francesc Cambo 16, 08003 Barcelona …" at bounding box center [189, 61] width 195 height 202
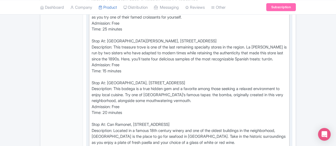
scroll to position [318, 0]
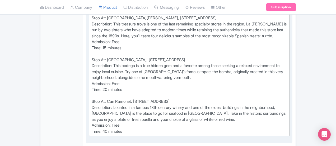
click at [92, 111] on div "Stop At: Mercat Santa Caterina, Avinguda de Francesc Cambo 16, 08003 Barcelona …" at bounding box center [189, 33] width 195 height 202
click at [92, 113] on div "Stop At: Mercat Santa Caterina, Avinguda de Francesc Cambo 16, 08003 Barcelona …" at bounding box center [189, 33] width 195 height 202
click at [92, 111] on div "Stop At: Mercat Santa Caterina, Avinguda de Francesc Cambo 16, 08003 Barcelona …" at bounding box center [189, 33] width 195 height 202
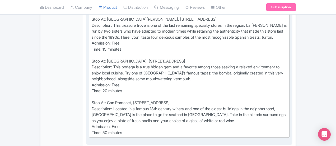
scroll to position [315, 0]
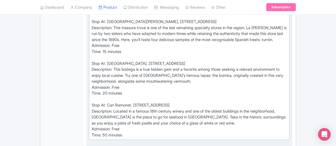
click at [92, 74] on div "Stop At: Mercat Santa Caterina, Avinguda de Francesc Cambo 16, 08003 Barcelona …" at bounding box center [189, 36] width 195 height 202
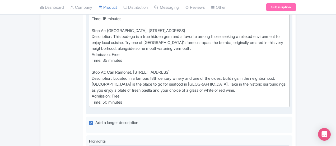
scroll to position [348, 0]
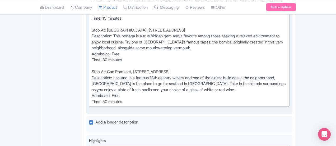
type trix-editor "<div>Stop At: Mercat Santa Caterina, Avinguda de Francesc Cambo 16, 08003 Barce…"
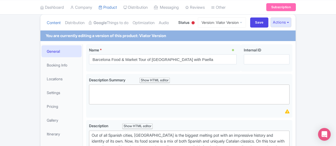
scroll to position [58, 0]
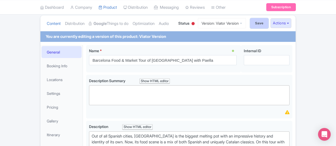
click at [269, 22] on input "Save" at bounding box center [260, 23] width 19 height 10
type input "Saving..."
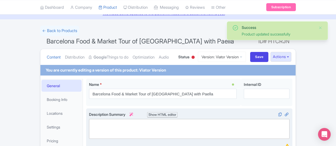
scroll to position [24, 0]
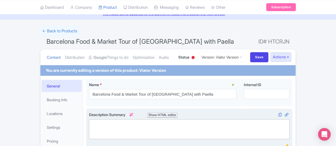
click at [206, 63] on div "Content Distribution Google Things to do Optimization Audio Status Active Inact…" at bounding box center [168, 57] width 256 height 16
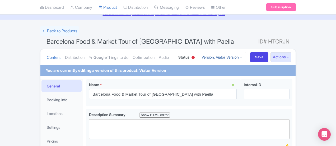
click at [246, 57] on link "Version: Viator Version" at bounding box center [222, 57] width 48 height 10
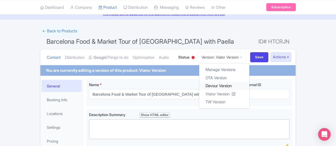
click at [248, 86] on link "Devour Version" at bounding box center [224, 86] width 50 height 8
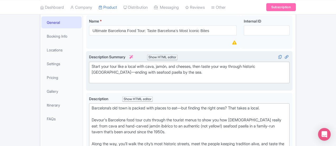
scroll to position [87, 0]
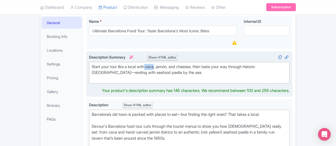
drag, startPoint x: 133, startPoint y: 66, endPoint x: 124, endPoint y: 68, distance: 9.4
click at [124, 68] on div "Start your tour like a local with cava, jamón, and cheeses, then taste your way…" at bounding box center [189, 73] width 195 height 18
type trix-editor "<div>Start your tour like a local with olives, jamón, and cheeses, then taste y…"
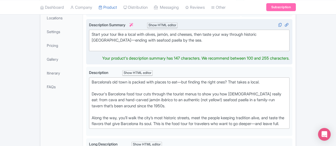
scroll to position [123, 0]
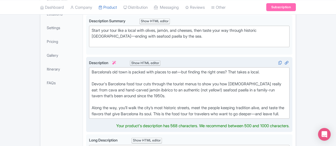
click at [92, 89] on div "Barcelona’s old town is packed with places to eat—but finding the right ones? T…" at bounding box center [189, 93] width 195 height 48
drag, startPoint x: 277, startPoint y: 82, endPoint x: 260, endPoint y: 83, distance: 16.9
click at [260, 83] on div "Barcelona’s old town is packed with places to eat—but finding the right ones? T…" at bounding box center [189, 93] width 195 height 48
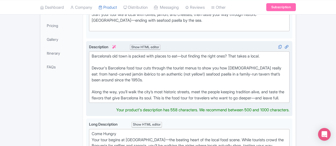
scroll to position [140, 0]
click at [92, 84] on div "Barcelona’s old town is packed with places to eat—but finding the right ones? T…" at bounding box center [189, 77] width 195 height 48
type trix-editor "<div>Barcelona’s old town is packed with places to eat—but finding the right on…"
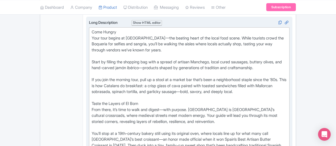
scroll to position [235, 0]
drag, startPoint x: 124, startPoint y: 78, endPoint x: 67, endPoint y: 67, distance: 57.4
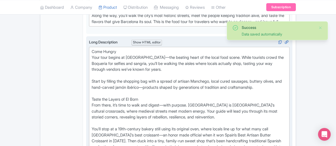
scroll to position [215, 0]
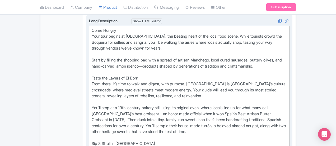
scroll to position [248, 0]
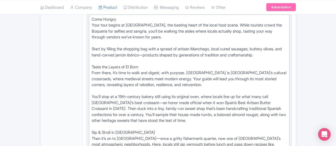
click at [92, 78] on div "Come Hungry Your tour begins at Santa Caterina Market, the beating heart of the…" at bounding box center [189, 129] width 195 height 226
click at [287, 77] on div "Come Hungry Your tour begins at Santa Caterina Market, the beating heart of the…" at bounding box center [189, 129] width 195 height 226
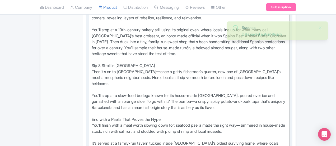
scroll to position [315, 0]
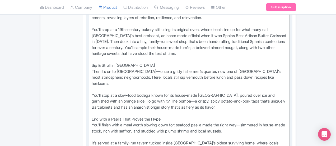
click at [92, 70] on div "Come Hungry Your tour begins at Santa Caterina Market, the beating heart of the…" at bounding box center [189, 62] width 195 height 226
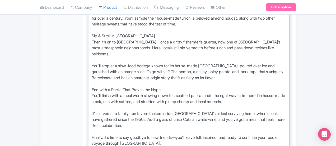
scroll to position [344, 0]
click at [226, 58] on div "Come Hungry Your tour begins at Santa Caterina Market, the beating heart of the…" at bounding box center [189, 33] width 195 height 226
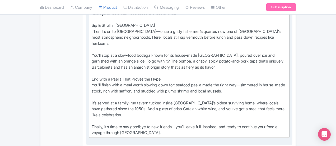
scroll to position [355, 0]
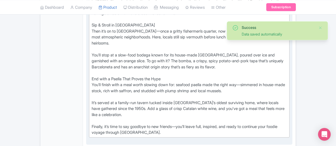
click at [158, 83] on div "Come Hungry Your tour begins at Santa Caterina Market, the beating heart of the…" at bounding box center [189, 22] width 195 height 226
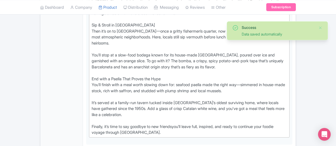
type trix-editor "<div>Come Hungry<br>Your tour begins at Santa Caterina Market, the beating hear…"
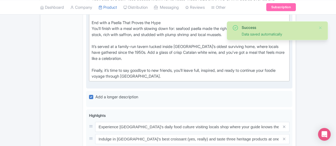
scroll to position [411, 0]
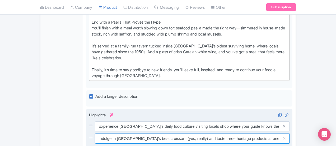
drag, startPoint x: 175, startPoint y: 89, endPoint x: 276, endPoint y: 88, distance: 101.6
click at [276, 121] on input "Indulge in Barcelona’s best croissant (yes, really) and taste three heritage pr…" at bounding box center [192, 126] width 195 height 10
click at [208, 121] on input "Indulge in Barcelona’s best croissant (yes, really) and taste three heritage pr…" at bounding box center [192, 126] width 195 height 10
drag, startPoint x: 188, startPoint y: 102, endPoint x: 278, endPoint y: 110, distance: 90.2
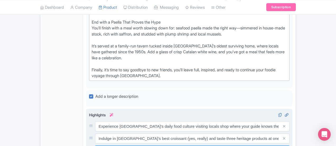
click at [198, 121] on input "Feel the vibe of the real Barceloneta as you sip house-made vermouth and bite i…" at bounding box center [192, 126] width 195 height 10
drag, startPoint x: 201, startPoint y: 101, endPoint x: 320, endPoint y: 107, distance: 119.5
click at [207, 121] on input "Sit down to a paella made the right way—saffron, house-made stock, bomba rice—i…" at bounding box center [192, 126] width 195 height 10
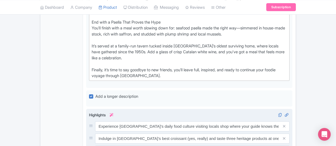
scroll to position [0, 19]
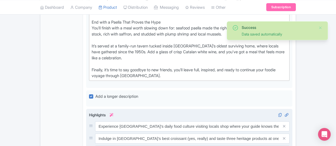
drag, startPoint x: 224, startPoint y: 113, endPoint x: 330, endPoint y: 98, distance: 106.8
click at [209, 125] on input "Get under the skin of the city with a Devour expert guide, whose stories, warmt…" at bounding box center [192, 126] width 195 height 10
drag, startPoint x: 206, startPoint y: 125, endPoint x: 327, endPoint y: 120, distance: 120.7
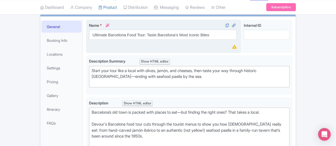
scroll to position [0, 0]
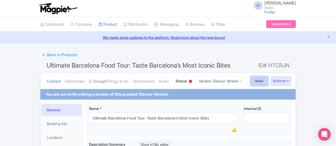
click at [269, 80] on input "Save" at bounding box center [260, 81] width 19 height 10
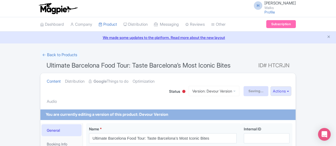
type input "Saving..."
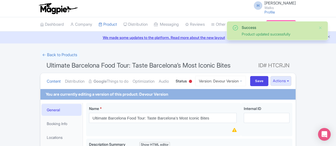
click at [252, 75] on div "Content Distribution Google Things to do Optimization Audio Status Active Inact…" at bounding box center [168, 81] width 256 height 16
click at [246, 80] on link "Version: Devour Version" at bounding box center [220, 81] width 51 height 10
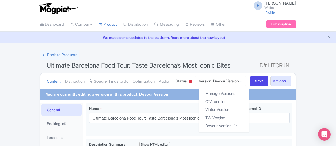
click at [242, 63] on h1 "Ultimate Barcelona Food Tour: Taste Barcelona’s Most Iconic Bites ID# HTCRJN" at bounding box center [168, 66] width 256 height 13
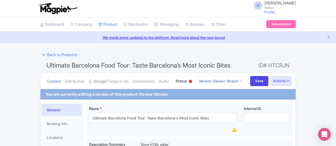
click at [246, 79] on link "Version: Devour Version" at bounding box center [220, 81] width 51 height 10
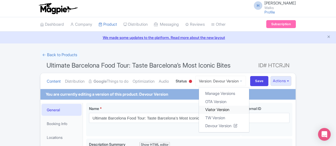
click at [249, 110] on link "Viator Version" at bounding box center [224, 110] width 50 height 8
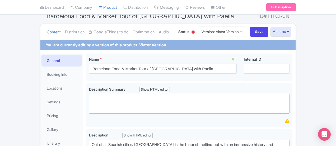
scroll to position [43, 0]
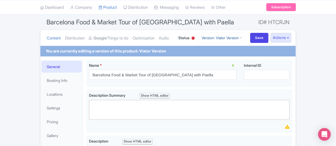
click at [246, 37] on link "Version: Viator Version" at bounding box center [222, 38] width 48 height 10
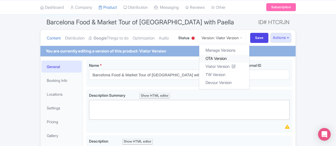
click at [250, 56] on link "OTA Version" at bounding box center [224, 58] width 50 height 8
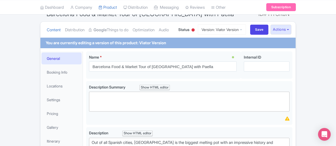
scroll to position [52, 0]
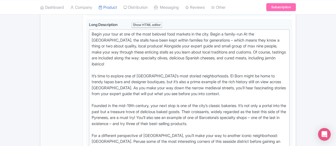
scroll to position [204, 0]
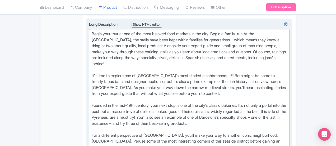
click at [236, 91] on div "Begin your tour at one of the most beloved food markets in the city. Begin a fa…" at bounding box center [189, 117] width 195 height 173
click at [287, 93] on div "Begin your tour at one of the most beloved food markets in the city. Begin a fa…" at bounding box center [189, 117] width 195 height 173
type trix-editor "<div>Begin your tour at one of the most beloved food markets in the city. Begin…"
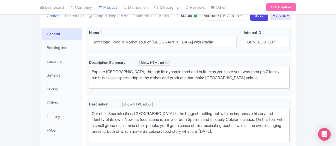
scroll to position [0, 0]
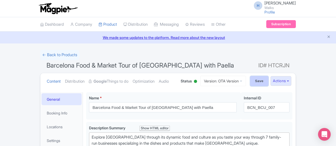
click at [269, 80] on input "Save" at bounding box center [260, 81] width 19 height 10
type input "Saving..."
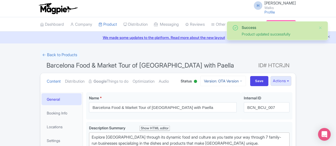
click at [246, 81] on link "Version: OTA Version" at bounding box center [224, 81] width 46 height 10
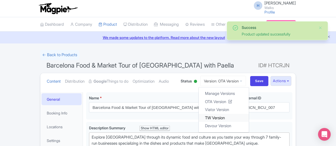
click at [249, 115] on link "TW Version" at bounding box center [224, 117] width 50 height 8
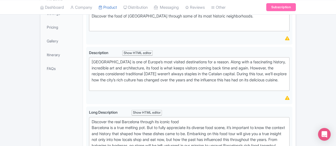
scroll to position [146, 0]
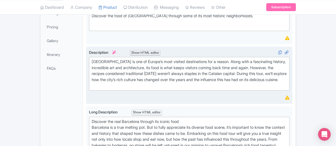
click at [92, 76] on div "Barcelona is one of Europe’s most visited destinations for a reason. Along with…" at bounding box center [189, 74] width 195 height 30
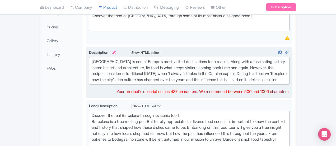
type trix-editor "<div>Barcelona is one of Europe’s most visited destinations for a reason. Along…"
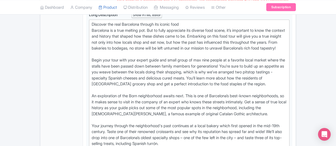
scroll to position [238, 0]
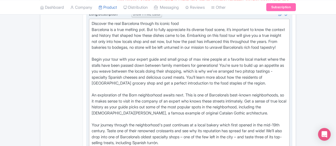
click at [150, 61] on div "Discover the real Barcelona through its iconic food Barcelona is a true melting…" at bounding box center [189, 125] width 195 height 208
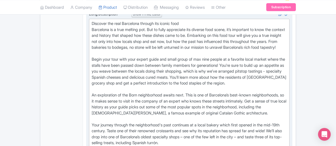
click at [224, 61] on div "Discover the real Barcelona through its iconic food Barcelona is a true melting…" at bounding box center [189, 125] width 195 height 208
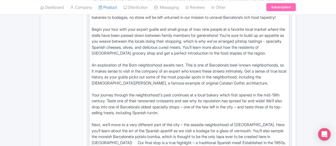
scroll to position [269, 0]
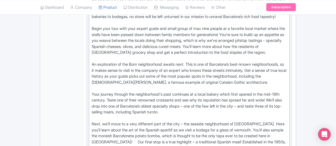
click at [94, 66] on div "Discover the real Barcelona through its iconic food Barcelona is a true melting…" at bounding box center [189, 94] width 195 height 208
type trix-editor "<div>Discover the real Barcelona through its iconic food&nbsp;<br>Barcelona is …"
drag, startPoint x: 158, startPoint y: 83, endPoint x: 143, endPoint y: 85, distance: 14.9
click at [143, 85] on div "Discover the real Barcelona through its iconic food Barcelona is a true melting…" at bounding box center [189, 94] width 195 height 208
click at [150, 99] on div "Discover the real Barcelona through its iconic food [GEOGRAPHIC_DATA] is a true…" at bounding box center [189, 94] width 195 height 208
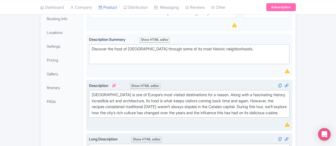
scroll to position [0, 0]
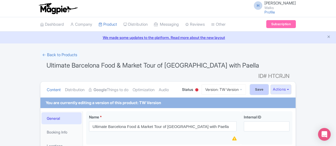
click at [269, 84] on input "Save" at bounding box center [260, 89] width 19 height 10
type input "Saving..."
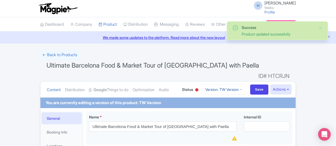
click at [246, 84] on link "Version: TW Version" at bounding box center [224, 89] width 44 height 10
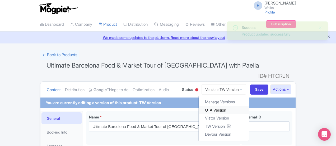
click at [235, 106] on link "OTA Version" at bounding box center [224, 110] width 50 height 8
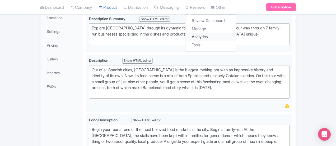
scroll to position [110, 0]
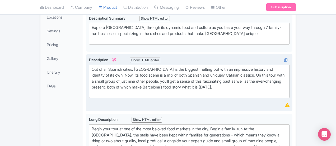
click at [121, 81] on div "Out of all Spanish cities, [GEOGRAPHIC_DATA] is the biggest melting pot with an…" at bounding box center [189, 81] width 195 height 30
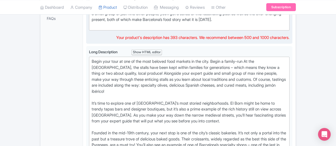
scroll to position [177, 0]
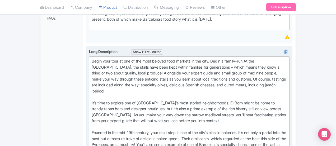
click at [144, 106] on div "Begin your tour at one of the most beloved food markets in the city. Begin a fa…" at bounding box center [189, 144] width 195 height 173
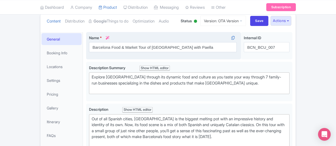
scroll to position [58, 0]
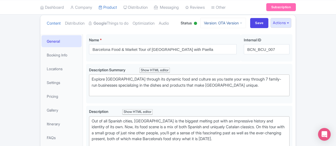
click at [243, 23] on link "Version: OTA Version" at bounding box center [224, 23] width 46 height 10
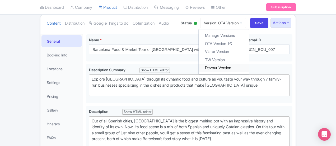
click at [244, 64] on link "Devour Version" at bounding box center [224, 68] width 50 height 8
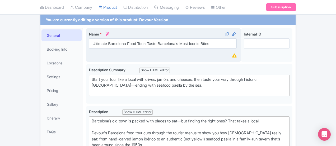
scroll to position [75, 0]
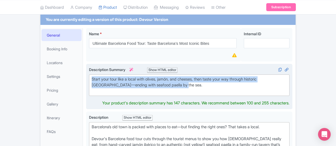
drag, startPoint x: 97, startPoint y: 86, endPoint x: 67, endPoint y: 74, distance: 32.9
click at [89, 74] on trix-editor "Start your tour like a local with olives, jamón, and cheeses, then taste your w…" at bounding box center [189, 85] width 201 height 22
type trix-editor "<div>Start your tour like a local with olives, jamón, and cheeses, then taste y…"
copy div "Start your tour like a local with olives, jamón, and cheeses, then taste your w…"
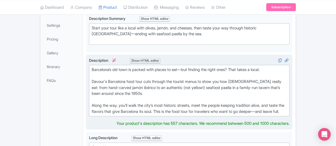
scroll to position [120, 0]
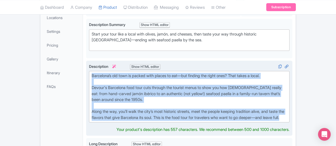
drag, startPoint x: 226, startPoint y: 108, endPoint x: 66, endPoint y: 72, distance: 164.3
click at [89, 72] on trix-editor "Barcelona’s old town is packed with places to eat—but finding the right ones? T…" at bounding box center [189, 96] width 201 height 51
type trix-editor "<div>Barcelona’s old town is packed with places to eat—but finding the right on…"
copy div "Barcelona’s old town is packed with places to eat—but finding the right ones? T…"
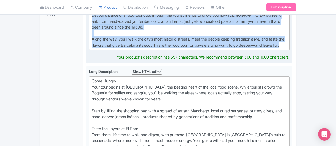
scroll to position [192, 0]
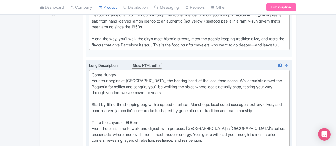
drag, startPoint x: 192, startPoint y: 97, endPoint x: 65, endPoint y: 74, distance: 129.8
type trix-editor "<div>Come Hungry<br>Your tour begins at Santa Caterina Market, the beating hear…"
copy div "Your tour begins at Santa Caterina Market, the beating heart of the local food …"
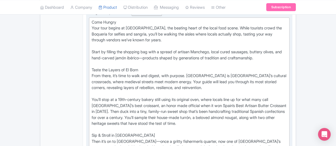
scroll to position [245, 0]
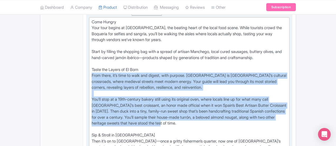
drag, startPoint x: 186, startPoint y: 98, endPoint x: 64, endPoint y: 63, distance: 126.8
click at [86, 63] on div "Long Description i Show HTML editor Bold Italic Strikethrough Link Heading Quot…" at bounding box center [189, 131] width 207 height 248
copy div "From there, it’s time to walk and digest, with purpose. El Born is Barcelona’s …"
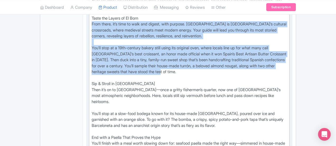
scroll to position [310, 0]
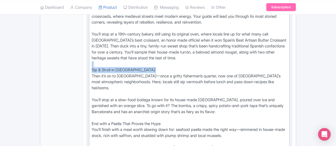
drag, startPoint x: 67, startPoint y: 49, endPoint x: 245, endPoint y: 40, distance: 178.5
click at [245, 40] on div "Come Hungry Your tour begins at Santa Caterina Market, the beating heart of the…" at bounding box center [189, 67] width 195 height 226
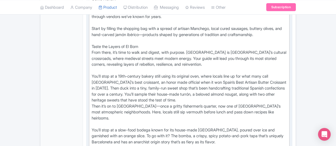
scroll to position [268, 0]
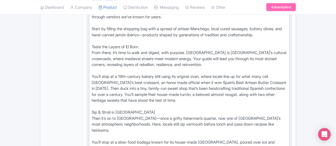
click at [95, 81] on div "Come Hungry Your tour begins at Santa Caterina Market, the beating heart of the…" at bounding box center [189, 109] width 195 height 226
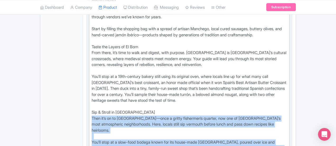
drag, startPoint x: 322, startPoint y: 116, endPoint x: 65, endPoint y: 93, distance: 258.1
click at [89, 93] on trix-editor "Come Hungry Your tour begins at Santa Caterina Market, the beating heart of the…" at bounding box center [189, 109] width 201 height 230
copy div "Then it’s on to Barceloneta—once a gritty fishermen’s quarter, now one of Barce…"
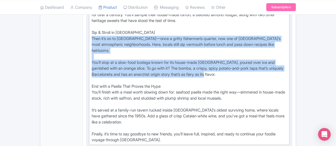
scroll to position [349, 0]
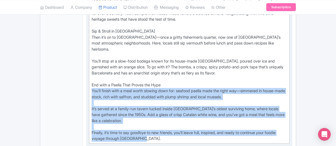
drag, startPoint x: 318, startPoint y: 88, endPoint x: 63, endPoint y: 53, distance: 256.5
click at [86, 53] on div "Long Description i Show HTML editor Bold Italic Strikethrough Link Heading Quot…" at bounding box center [189, 27] width 207 height 248
copy div "You’ll finish with a meal worth slowing down for: seafood paella made the right…"
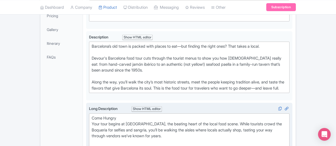
scroll to position [0, 0]
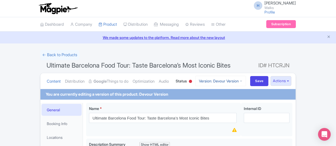
click at [246, 78] on link "Version: Devour Version" at bounding box center [220, 81] width 51 height 10
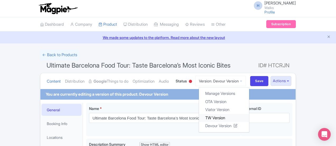
click at [241, 116] on link "TW Version" at bounding box center [224, 117] width 50 height 8
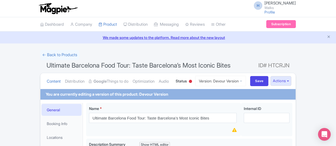
scroll to position [22, 0]
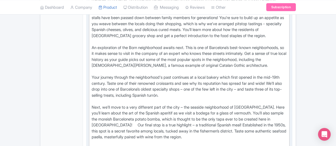
scroll to position [292, 0]
drag, startPoint x: 255, startPoint y: 115, endPoint x: 118, endPoint y: 19, distance: 167.1
click at [118, 19] on div "Discover the real Barcelona through its iconic food [GEOGRAPHIC_DATA] is a true…" at bounding box center [189, 77] width 195 height 208
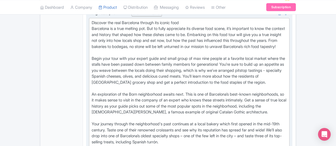
scroll to position [242, 0]
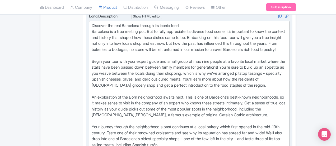
drag, startPoint x: 97, startPoint y: 46, endPoint x: 85, endPoint y: 42, distance: 12.5
click at [92, 42] on div "Discover the real Barcelona through its iconic food Barcelona is a true melting…" at bounding box center [189, 127] width 195 height 208
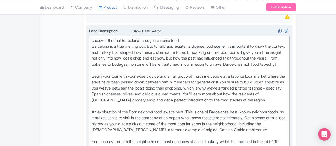
click at [92, 38] on div "Discover the real Barcelona through its iconic food Barcelona is a true melting…" at bounding box center [189, 142] width 195 height 208
type trix-editor "<div>Discover the real Barcelona through its iconic food&nbsp;<br>Barcelona is …"
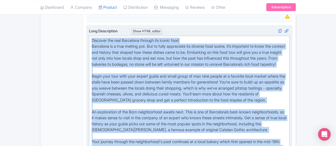
copy div "Discover the real Barcelona through its iconic food Barcelona is a true melting…"
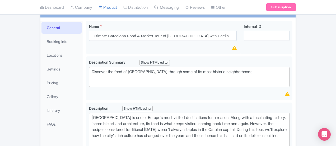
scroll to position [0, 0]
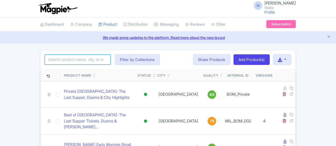
click at [45, 59] on input "search" at bounding box center [78, 59] width 66 height 10
click button "Search" at bounding box center [0, 0] width 0 height 0
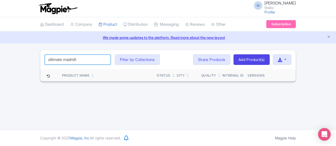
click at [45, 58] on input "ultimate madrid\" at bounding box center [78, 59] width 66 height 10
click button "Search" at bounding box center [0, 0] width 0 height 0
type input "u"
click button "Search" at bounding box center [0, 0] width 0 height 0
click at [45, 58] on input "[GEOGRAPHIC_DATA]\" at bounding box center [78, 59] width 66 height 10
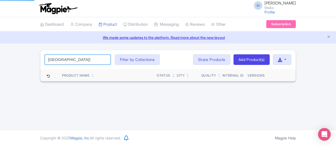
type input "[GEOGRAPHIC_DATA]"
click button "Search" at bounding box center [0, 0] width 0 height 0
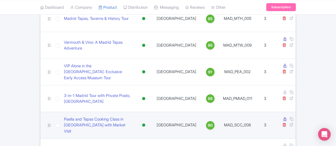
scroll to position [235, 0]
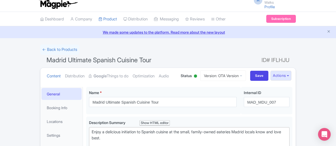
scroll to position [1, 0]
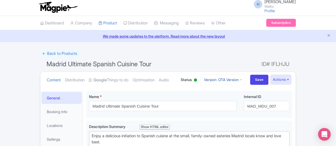
click at [246, 76] on link "Version: OTA Version" at bounding box center [224, 79] width 46 height 10
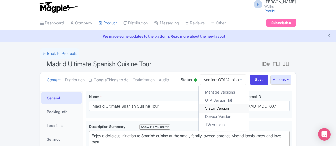
click at [249, 110] on link "Viator Version" at bounding box center [224, 108] width 50 height 8
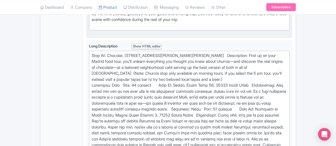
scroll to position [226, 0]
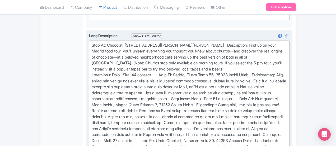
drag, startPoint x: 139, startPoint y: 57, endPoint x: 103, endPoint y: 53, distance: 36.4
click at [103, 53] on div "Stop At: Chocolat, Calle Santa Maria 30 Parallel to calle huertas., 28014 Madri…" at bounding box center [189, 137] width 195 height 190
click at [101, 55] on div "Stop At: Chocolat, Calle Santa Maria 30 Parallel to calle huertas., 28014 Madri…" at bounding box center [189, 137] width 195 height 190
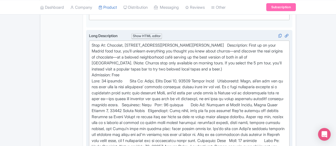
click at [108, 63] on div "Stop At: Chocolat, Calle Santa Maria 30 Parallel to calle huertas., 28014 Madri…" at bounding box center [189, 137] width 195 height 190
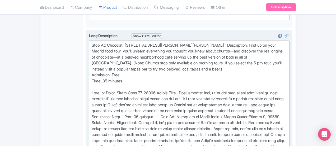
click at [166, 73] on div "Stop At: Chocolat, Calle Santa Maria 30 Parallel to calle huertas., 28014 Madri…" at bounding box center [189, 143] width 195 height 202
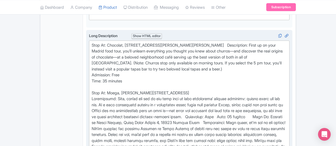
click at [106, 97] on div "Stop At: Chocolat, Calle Santa Maria 30 Parallel to calle huertas., 28014 Madri…" at bounding box center [189, 143] width 195 height 202
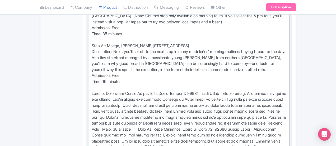
scroll to position [274, 0]
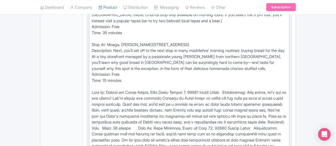
click at [212, 67] on div "Stop At: Chocolat, Calle Santa Maria 30 Parallel to calle huertas., 28014 Madri…" at bounding box center [189, 107] width 195 height 226
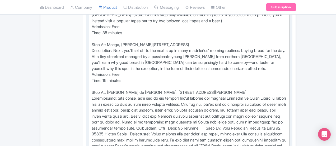
click at [181, 97] on div "Stop At: Chocolat, Calle Santa Maria 30 Parallel to calle huertas., 28014 Madri…" at bounding box center [189, 107] width 195 height 226
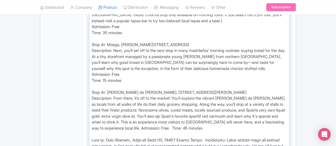
click at [107, 97] on div "Stop At: Chocolat, Calle Santa Maria 30 Parallel to calle huertas., 28014 Madri…" at bounding box center [189, 110] width 195 height 232
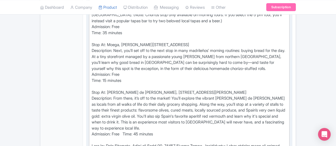
click at [101, 104] on div "Stop At: Chocolat, Calle Santa Maria 30 Parallel to calle huertas., 28014 Madri…" at bounding box center [189, 113] width 195 height 238
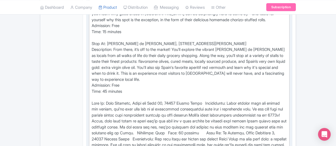
scroll to position [325, 0]
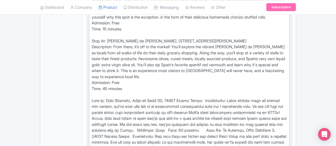
click at [119, 94] on div "Stop At: Chocolat, Calle Santa Maria 30 Parallel to calle huertas., 28014 Madri…" at bounding box center [189, 65] width 195 height 244
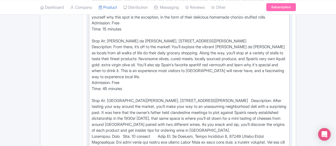
click at [100, 99] on div "Stop At: Chocolat, Calle Santa Maria 30 Parallel to calle huertas., 28014 Madri…" at bounding box center [189, 68] width 195 height 250
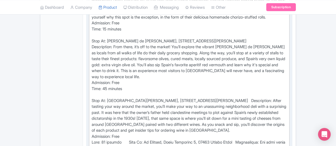
click at [107, 105] on div "Stop At: Chocolat, Calle Santa Maria 30 Parallel to calle huertas., 28014 Madri…" at bounding box center [189, 71] width 195 height 256
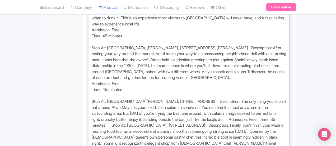
scroll to position [378, 0]
click at [184, 65] on div "Stop At: Chocolat, Calle Santa Maria 30 Parallel to calle huertas., 28014 Madri…" at bounding box center [189, 24] width 195 height 268
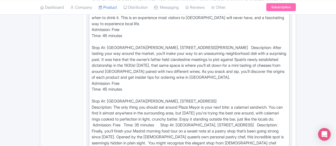
click at [163, 82] on div "Stop At: Chocolat, Calle Santa Maria 30 Parallel to calle huertas., 28014 Madri…" at bounding box center [189, 24] width 195 height 268
click at [102, 87] on div "Stop At: Chocolat, Calle Santa Maria 30 Parallel to calle huertas., 28014 Madri…" at bounding box center [189, 24] width 195 height 268
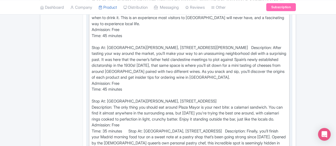
click at [107, 95] on div "Stop At: Chocolat, Calle Santa Maria 30 Parallel to calle huertas., 28014 Madri…" at bounding box center [189, 27] width 195 height 274
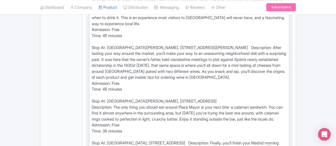
click at [173, 106] on div "Stop At: Chocolat, Calle Santa Maria 30 Parallel to calle huertas., 28014 Madri…" at bounding box center [189, 33] width 195 height 286
click at [180, 131] on div "Stop At: Chocolat, Calle Santa Maria 30 Parallel to calle huertas., 28014 Madri…" at bounding box center [189, 36] width 195 height 292
click at [100, 136] on div "Stop At: Chocolat, Calle Santa Maria 30 Parallel to calle huertas., 28014 Madri…" at bounding box center [189, 36] width 195 height 292
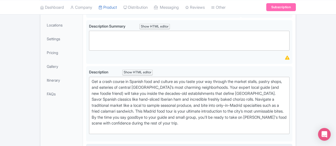
scroll to position [111, 0]
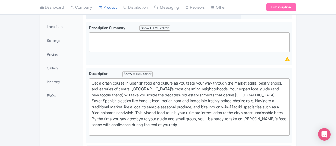
click at [191, 18] on div "Name * i Madrid Ultimate Spanish Cuisine Tour Your product's name has 36 charac…" at bounding box center [163, 6] width 155 height 28
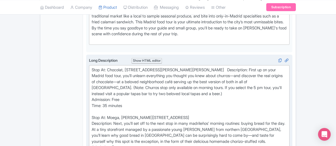
scroll to position [201, 0]
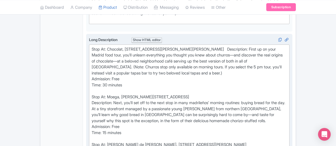
scroll to position [280, 0]
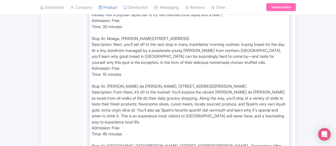
click at [92, 103] on div "Stop At: Chocolat, Calle Santa Maria 30 Parallel to calle huertas., 28014 Madri…" at bounding box center [189, 137] width 195 height 298
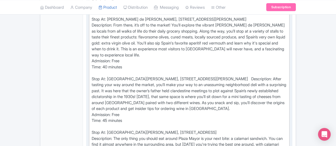
scroll to position [348, 0]
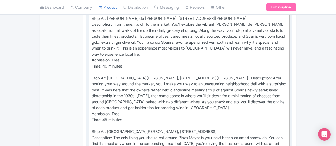
click at [92, 82] on div "Stop At: Chocolat, Calle Santa Maria 30 Parallel to calle huertas., 28014 Madri…" at bounding box center [189, 69] width 195 height 298
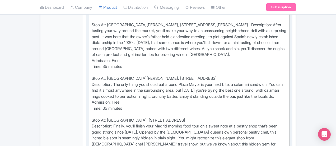
scroll to position [404, 0]
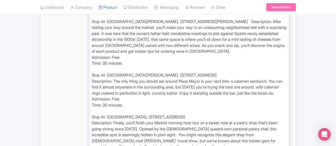
click at [92, 66] on div "Stop At: Chocolat, Calle Santa Maria 30 Parallel to calle huertas., 28014 Madri…" at bounding box center [189, 13] width 195 height 298
click at [92, 115] on div "Stop At: Chocolat, Calle Santa Maria 30 Parallel to calle huertas., 28014 Madri…" at bounding box center [189, 13] width 195 height 298
type trix-editor "<div>Stop At: Chocolat, Calle Santa Maria 30 Parallel to calle huertas., 28014 …"
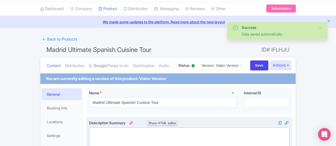
scroll to position [14, 0]
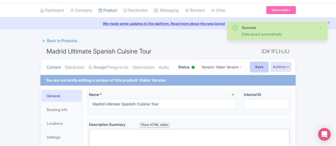
click at [269, 67] on input "Save" at bounding box center [260, 67] width 19 height 10
type input "Saving..."
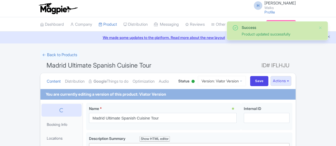
scroll to position [102, 0]
